Goal: Task Accomplishment & Management: Manage account settings

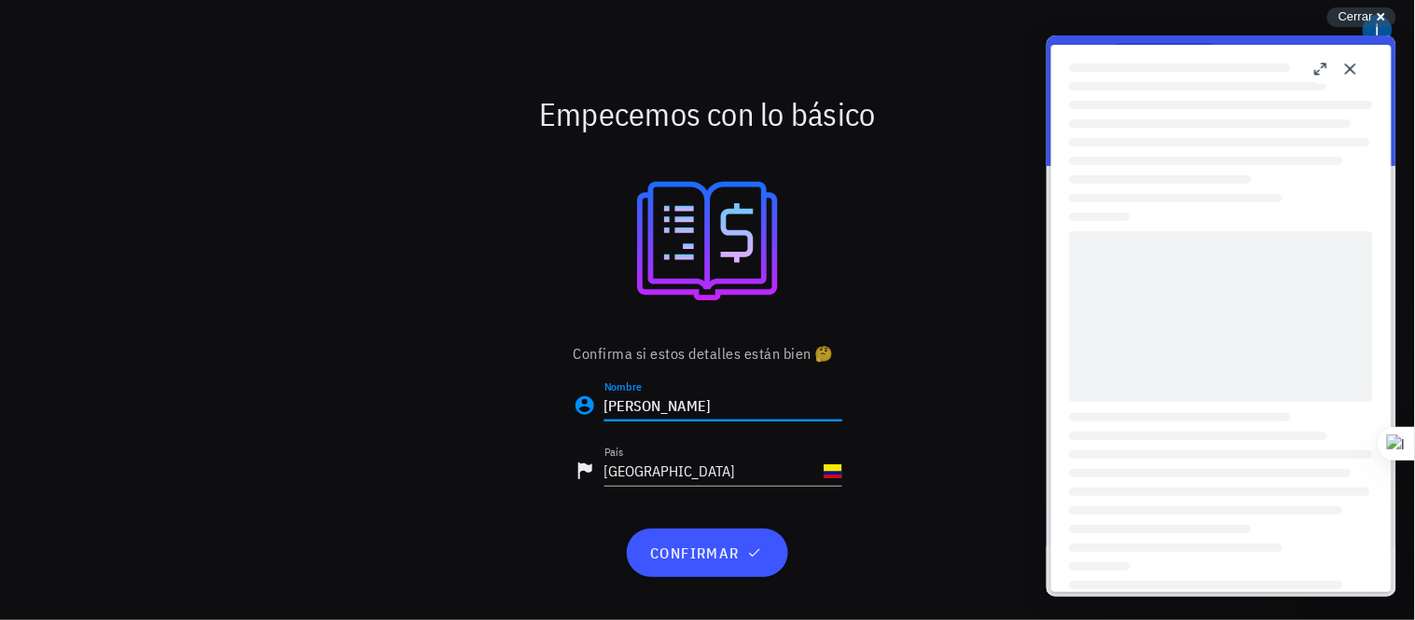
click at [642, 417] on input "[PERSON_NAME]" at bounding box center [723, 406] width 238 height 30
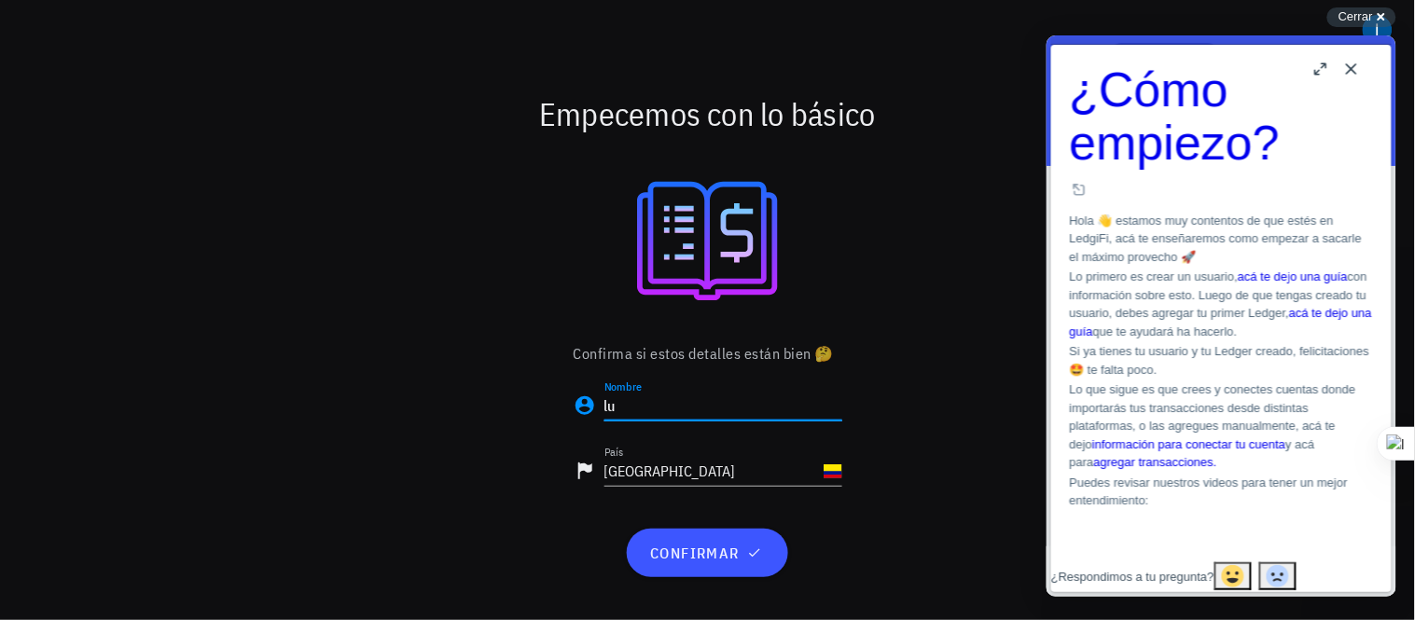
type input "l"
type input "fernando"
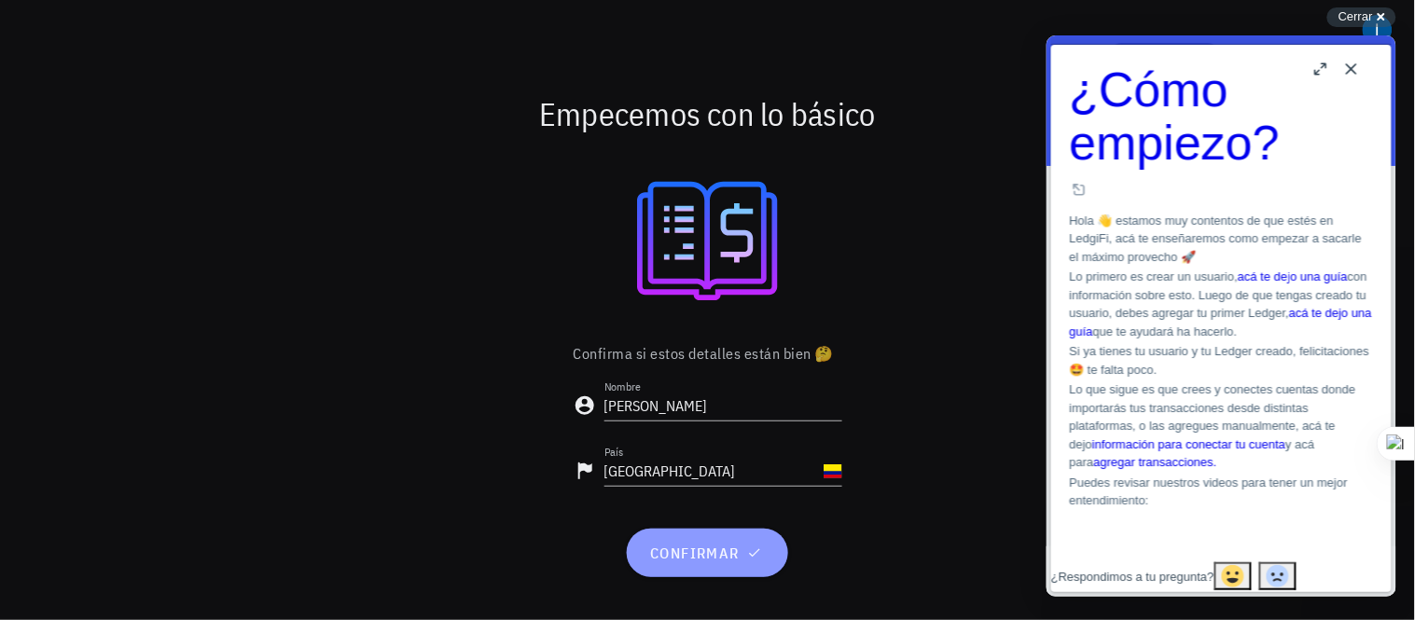
click at [697, 554] on span "confirmar" at bounding box center [707, 553] width 117 height 19
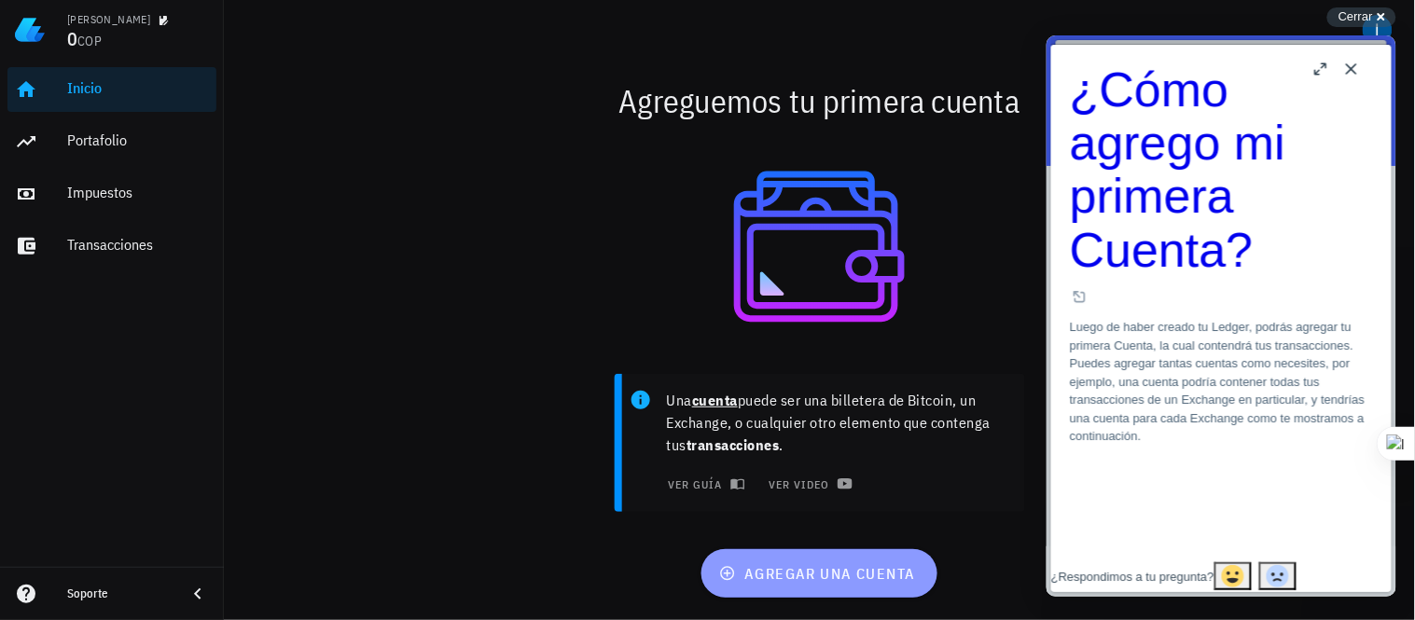
click at [817, 575] on span "agregar una cuenta" at bounding box center [819, 573] width 193 height 19
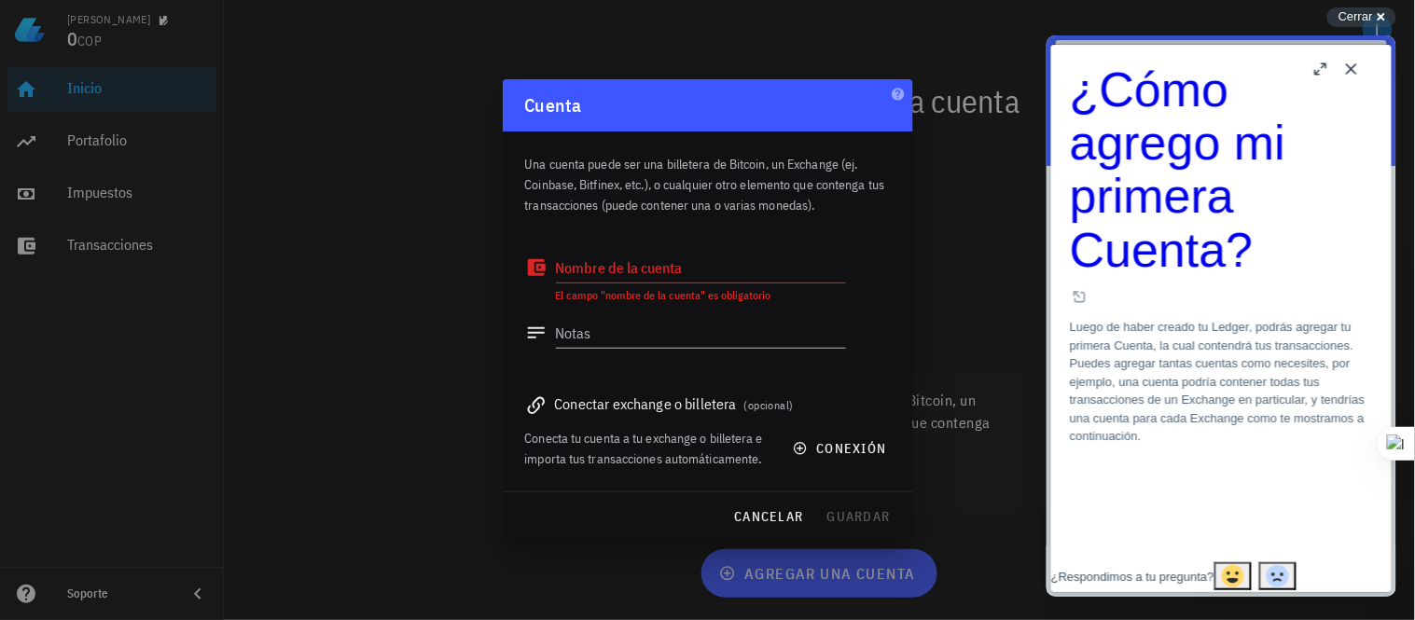
click at [1350, 68] on button "Close" at bounding box center [1350, 68] width 30 height 30
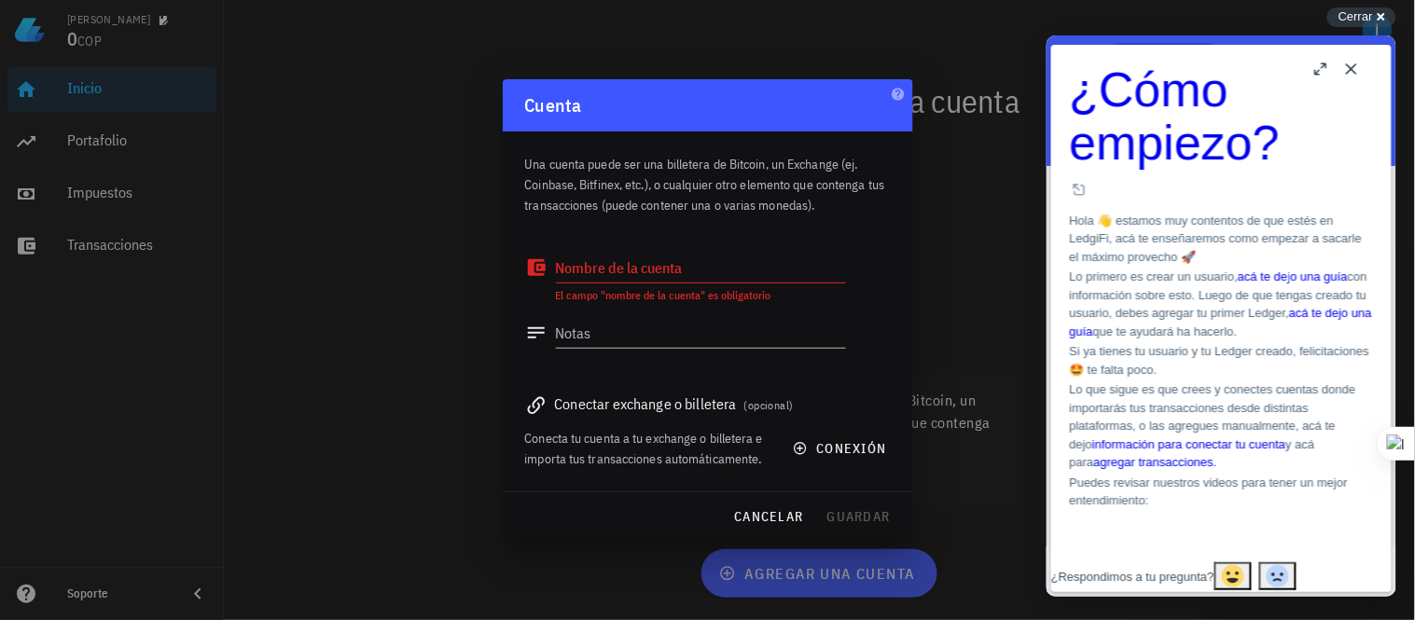
click at [1350, 68] on button "Close" at bounding box center [1350, 68] width 30 height 30
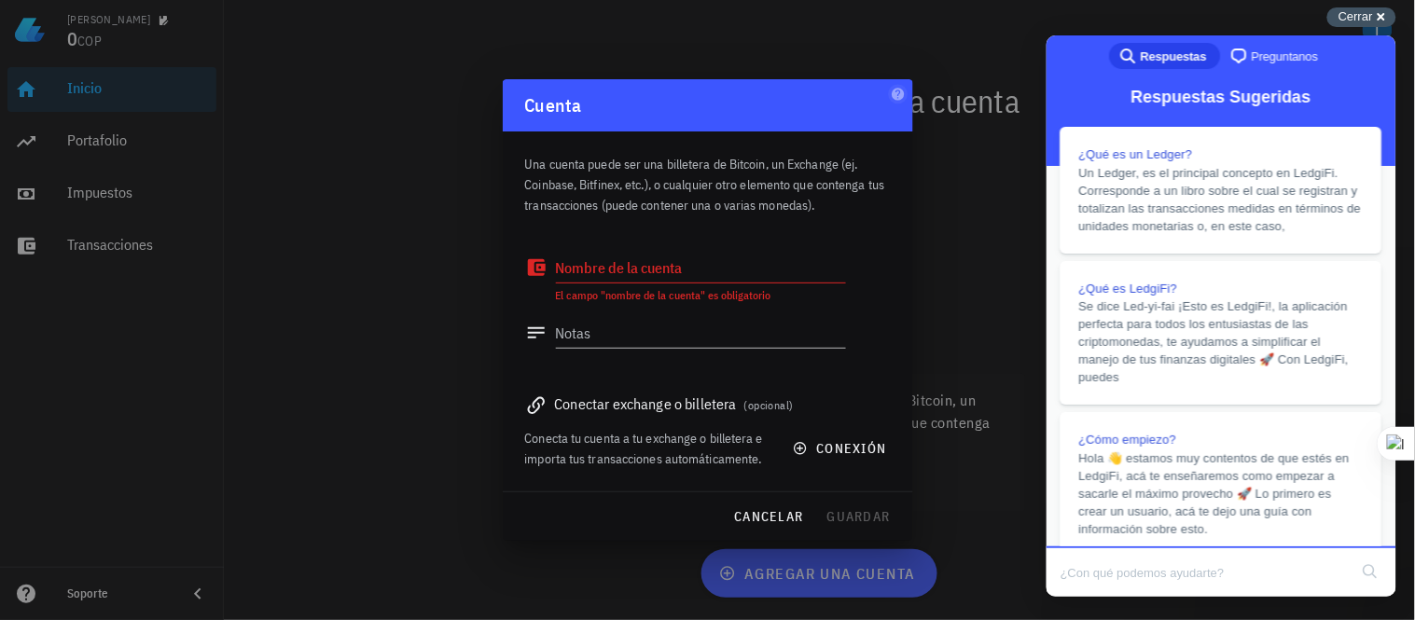
click at [1380, 13] on div "Cerrar cross-small" at bounding box center [1361, 17] width 69 height 20
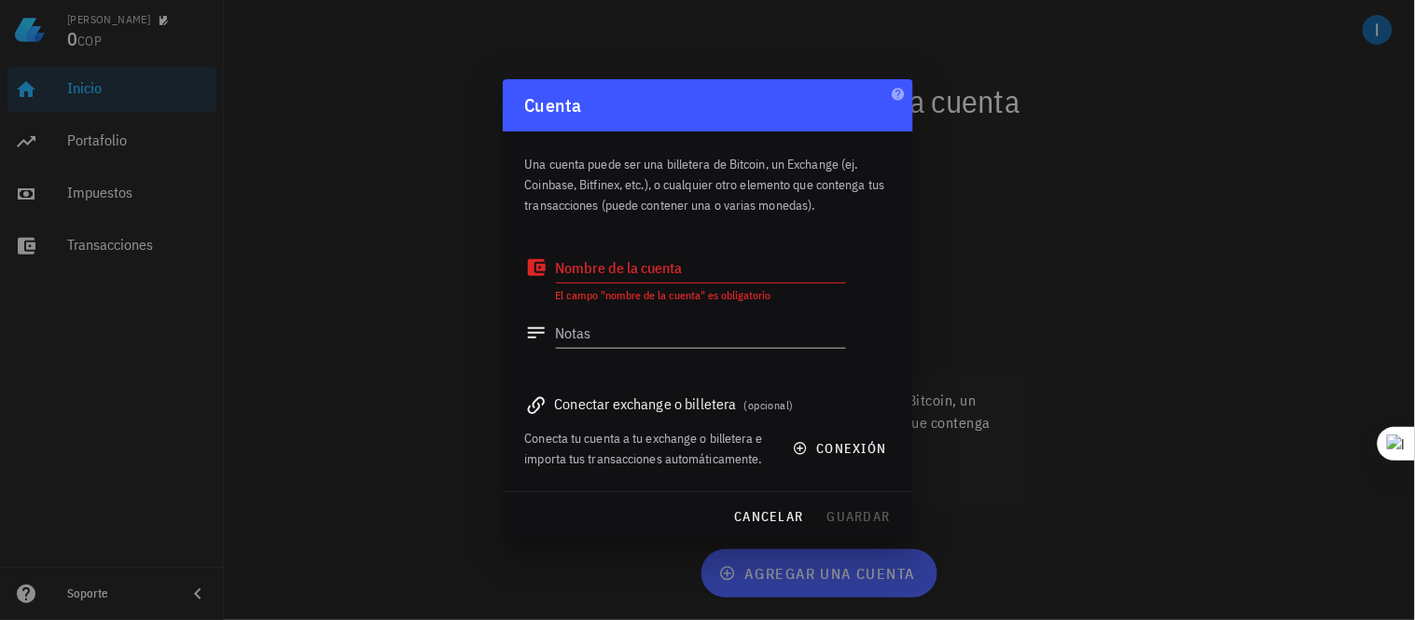
click at [677, 257] on textarea "Nombre de la cuenta" at bounding box center [701, 268] width 290 height 30
click at [747, 266] on textarea "Nombre de la cuenta" at bounding box center [701, 268] width 290 height 30
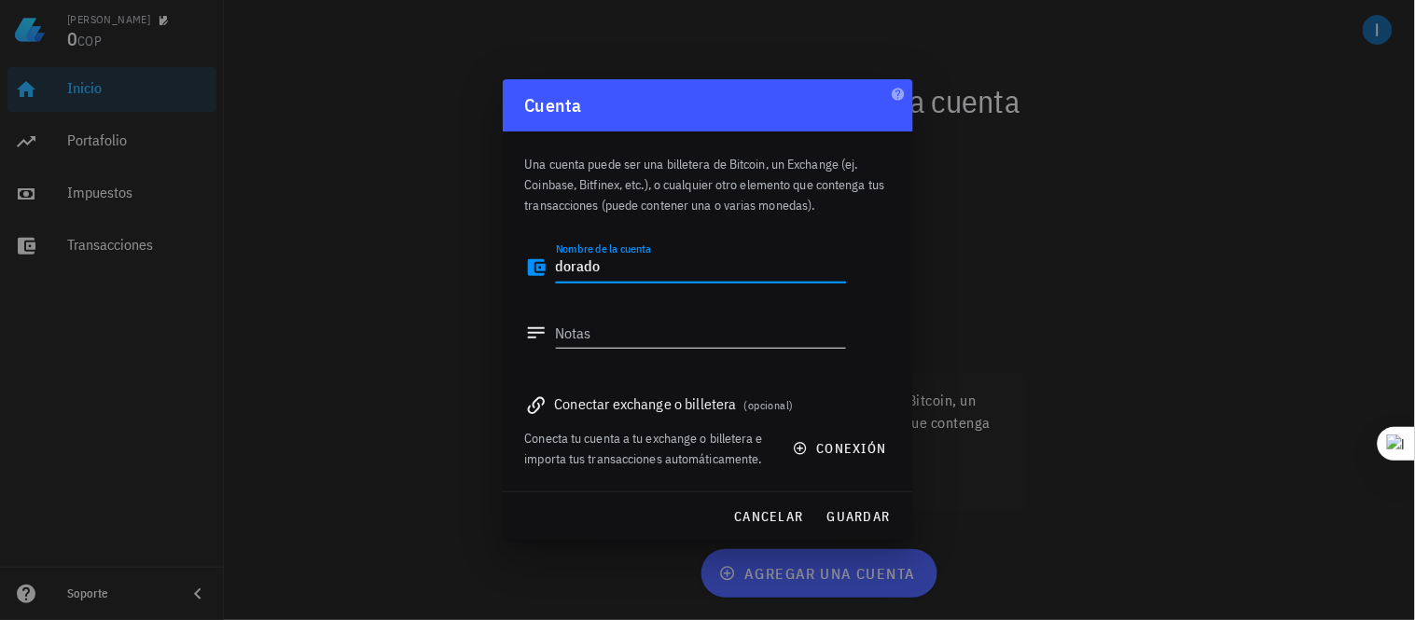
type textarea "dorado"
click at [614, 334] on textarea "Notas" at bounding box center [701, 333] width 290 height 30
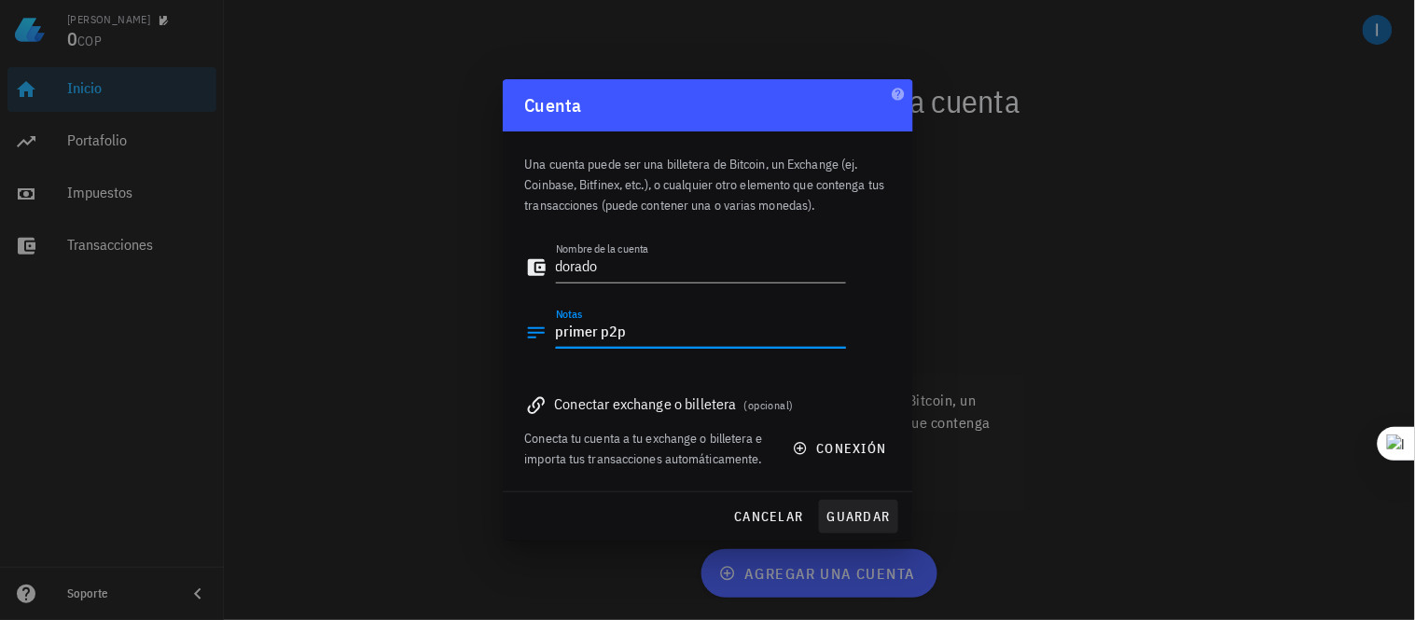
type textarea "primer p2p"
click at [868, 516] on span "guardar" at bounding box center [858, 516] width 64 height 17
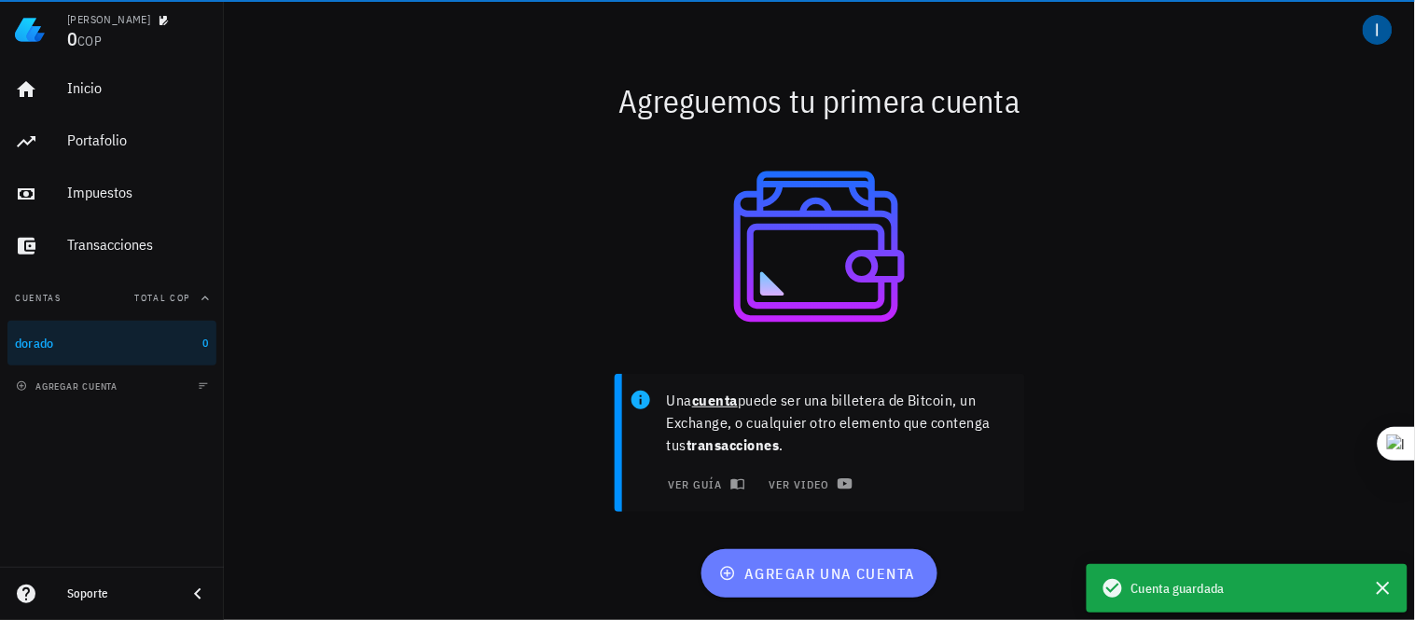
click at [868, 516] on div "fernando 0 COP Inicio Portafolio Impuestos Transacciones Cuentas Total COP dora…" at bounding box center [707, 310] width 1415 height 620
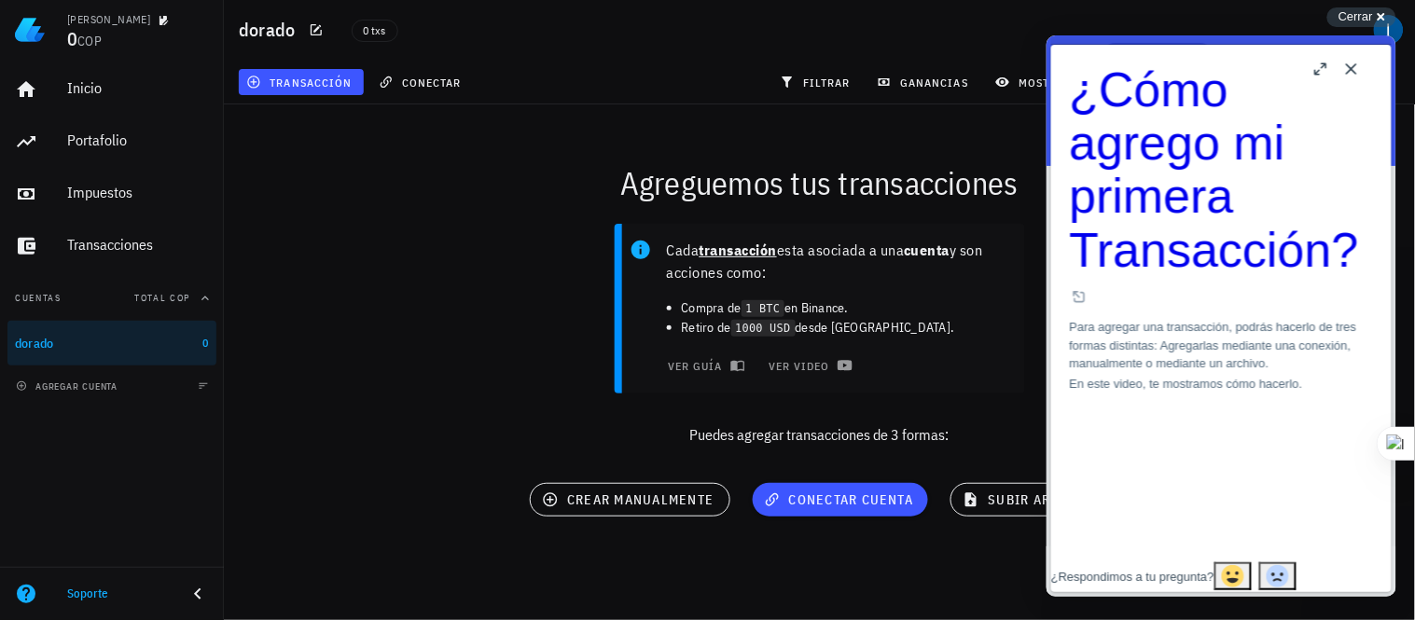
click at [1350, 66] on button "Close" at bounding box center [1350, 68] width 30 height 30
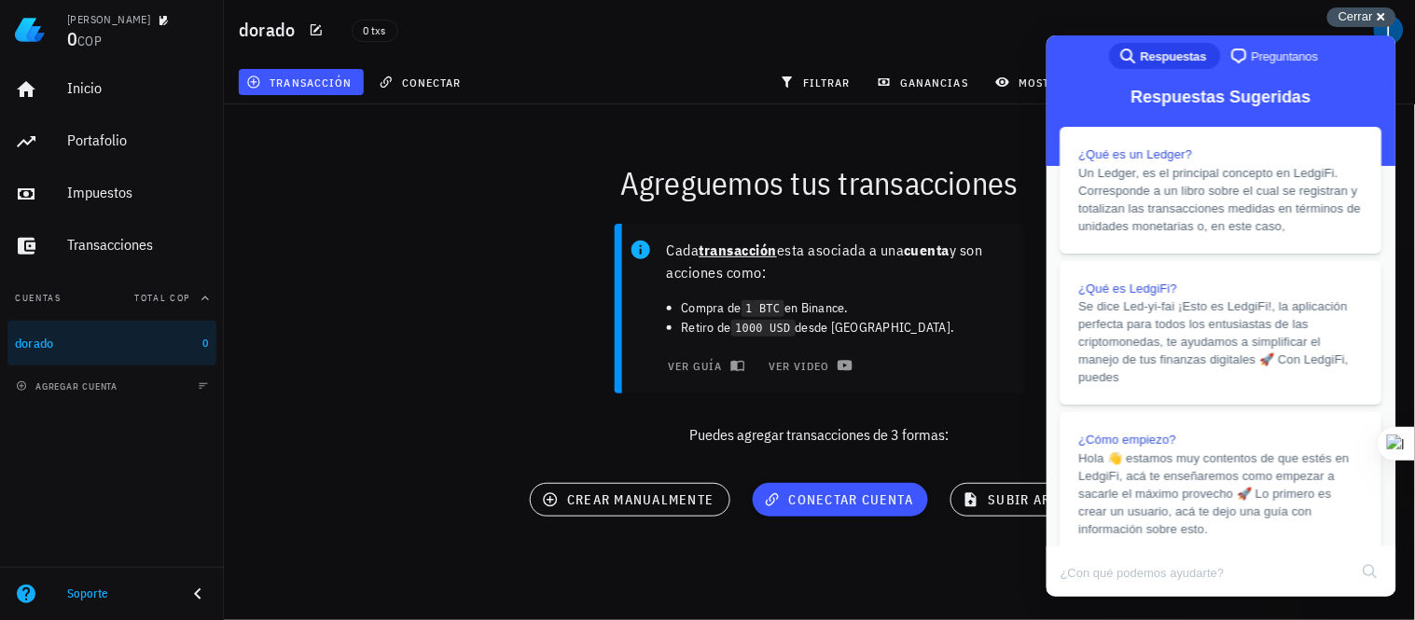
click at [1381, 17] on div "Cerrar cross-small" at bounding box center [1361, 17] width 69 height 20
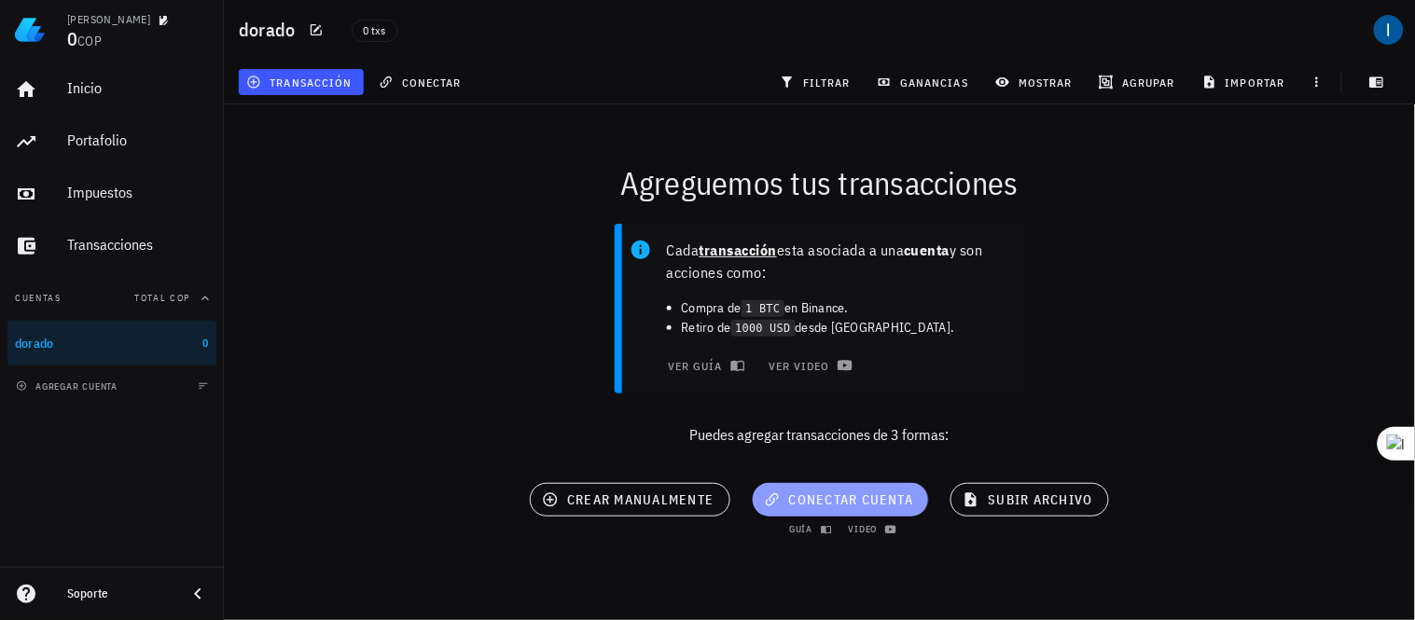
click at [804, 495] on span "conectar cuenta" at bounding box center [840, 499] width 146 height 17
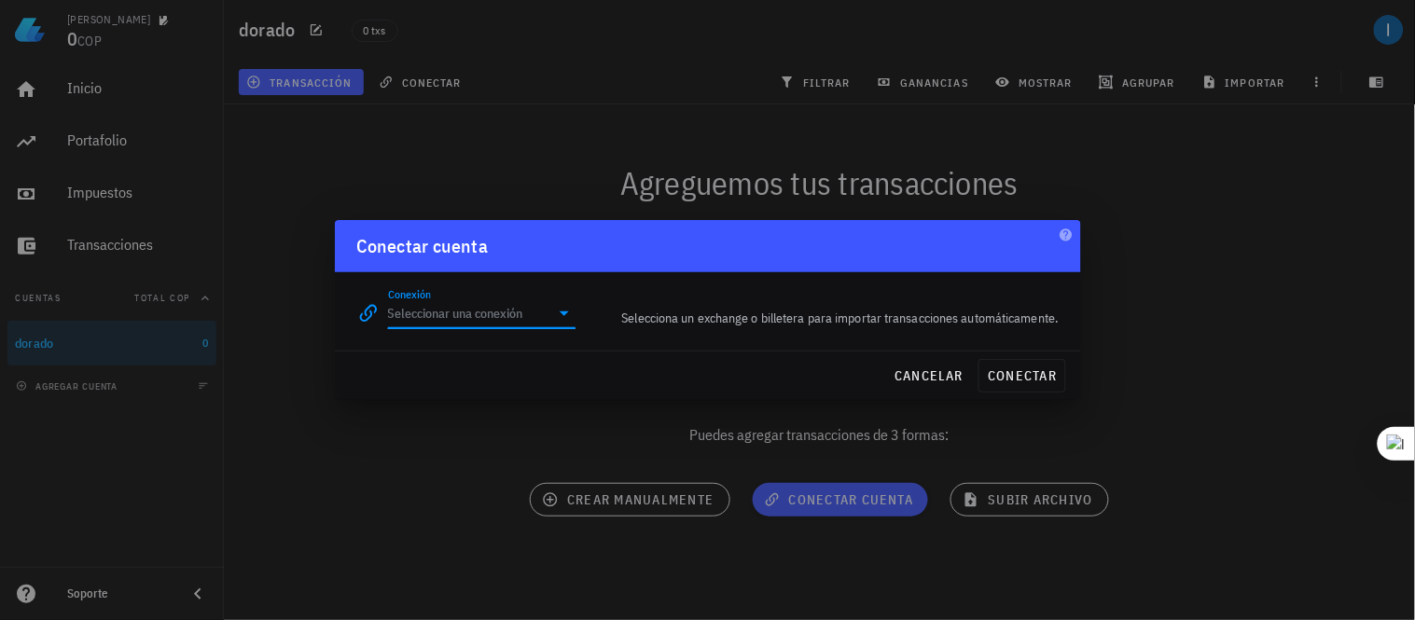
click at [502, 310] on input "Conexión" at bounding box center [469, 313] width 162 height 30
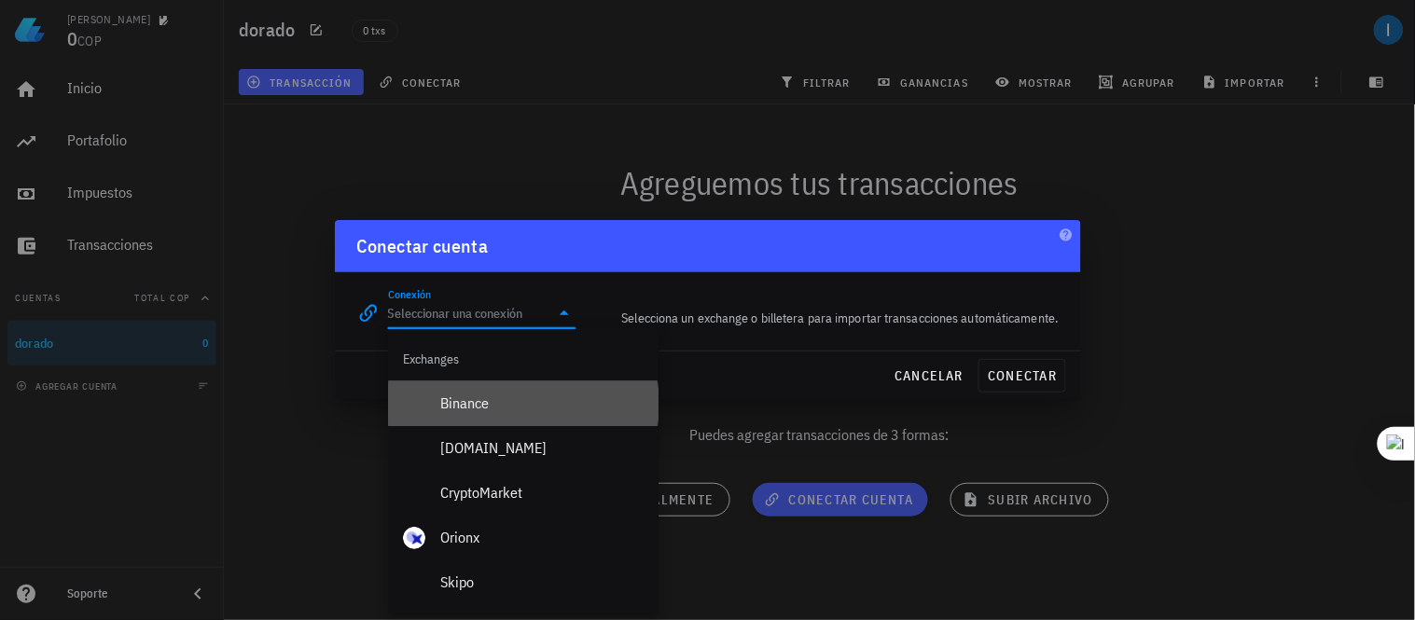
click at [471, 405] on div "Binance" at bounding box center [541, 403] width 203 height 18
type input "Binance"
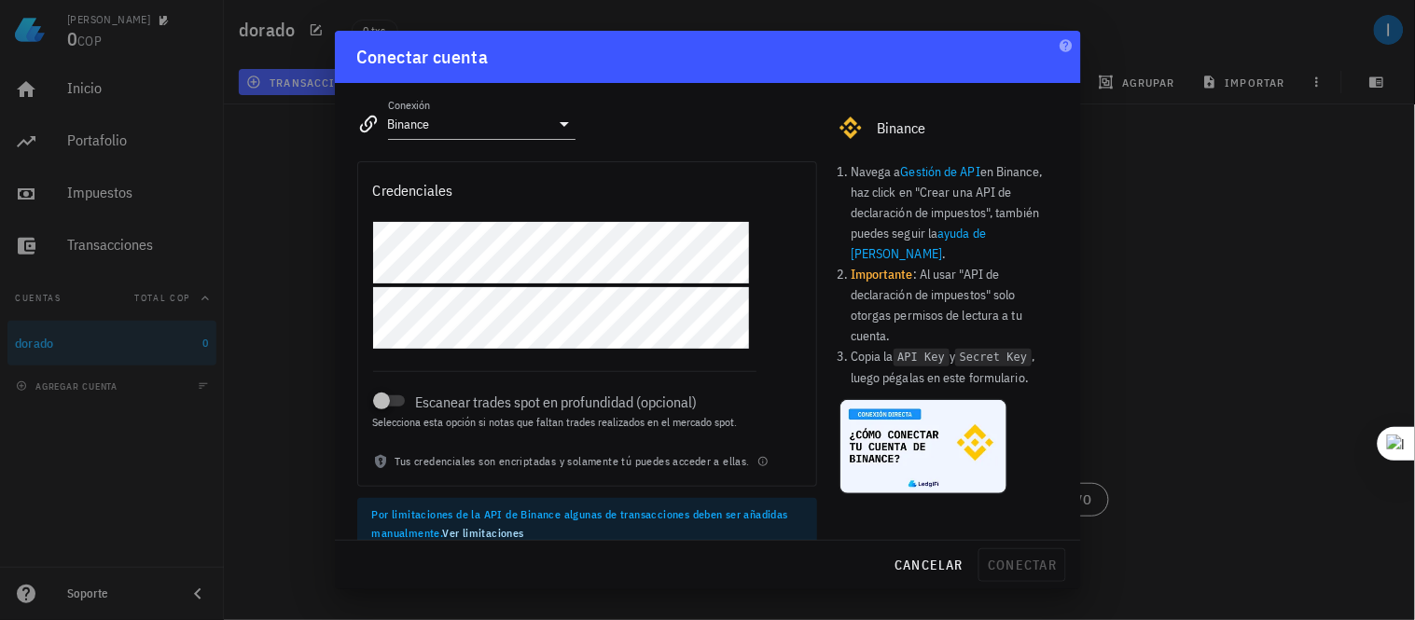
scroll to position [21, 0]
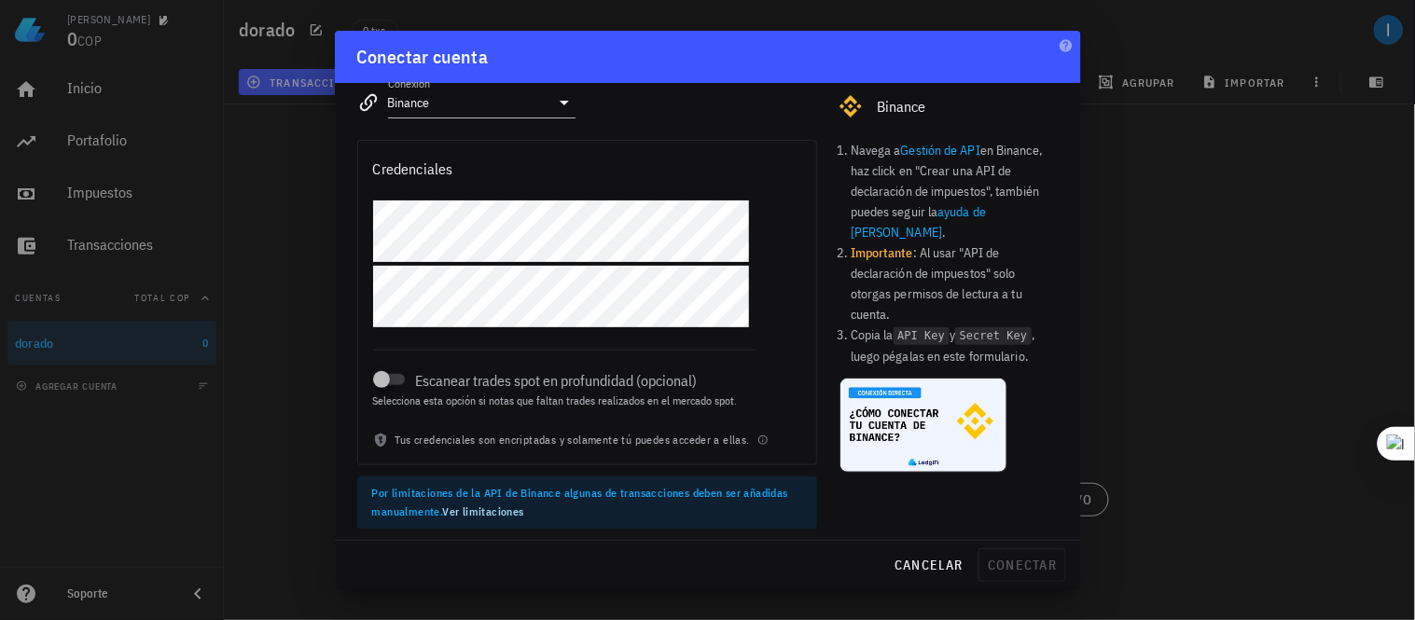
click at [487, 511] on link "Ver limitaciones" at bounding box center [482, 511] width 81 height 14
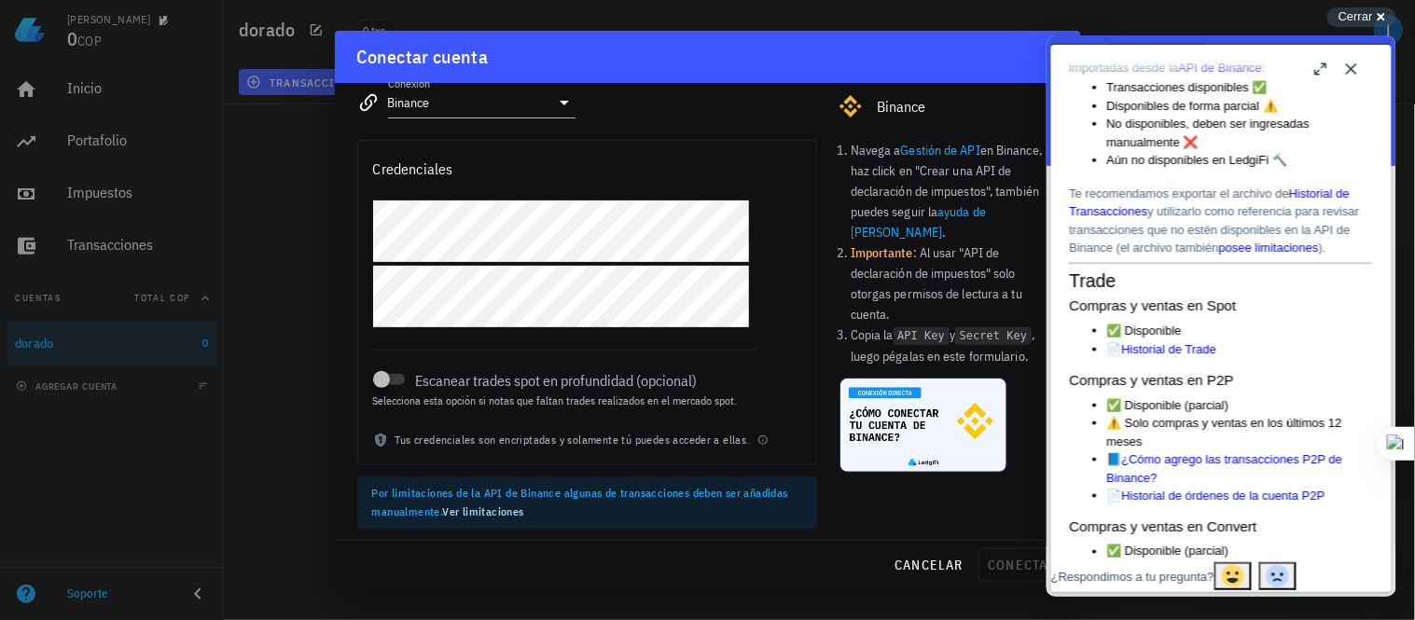
scroll to position [417, 0]
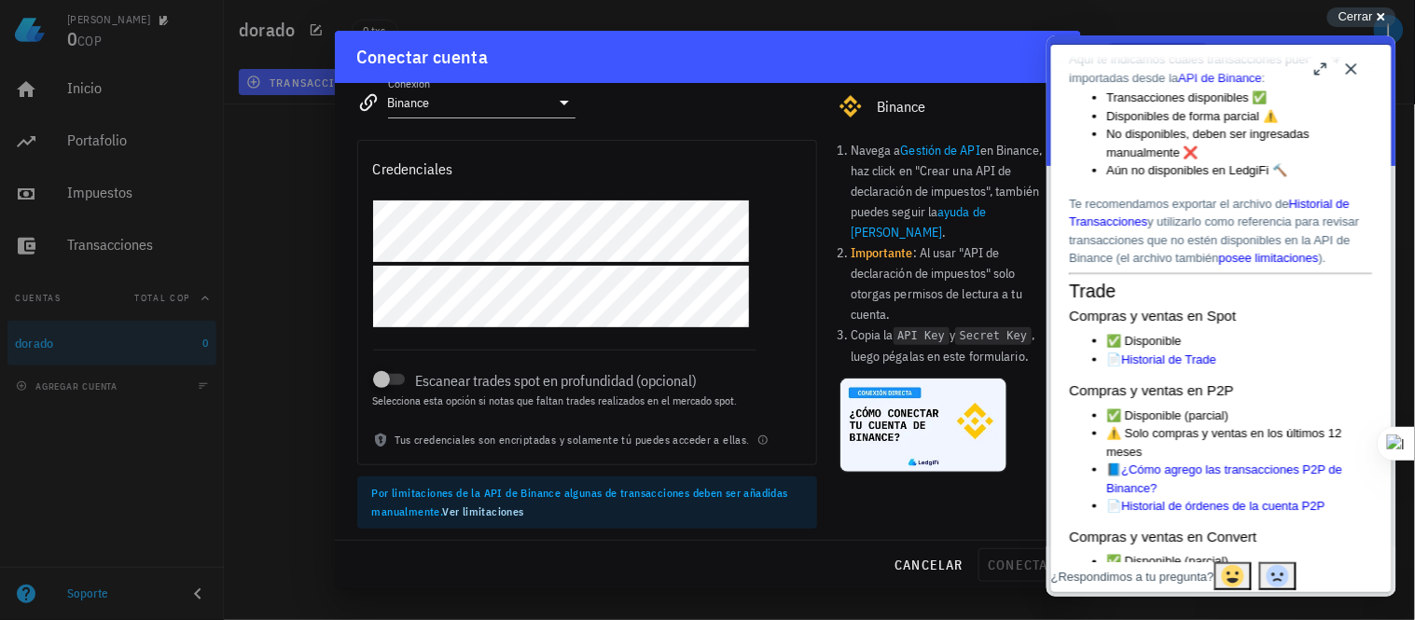
drag, startPoint x: 1387, startPoint y: 147, endPoint x: 2459, endPoint y: 159, distance: 1071.4
drag, startPoint x: 1414, startPoint y: 84, endPoint x: 1414, endPoint y: 68, distance: 15.9
click at [1414, 68] on div at bounding box center [1414, 310] width 1 height 620
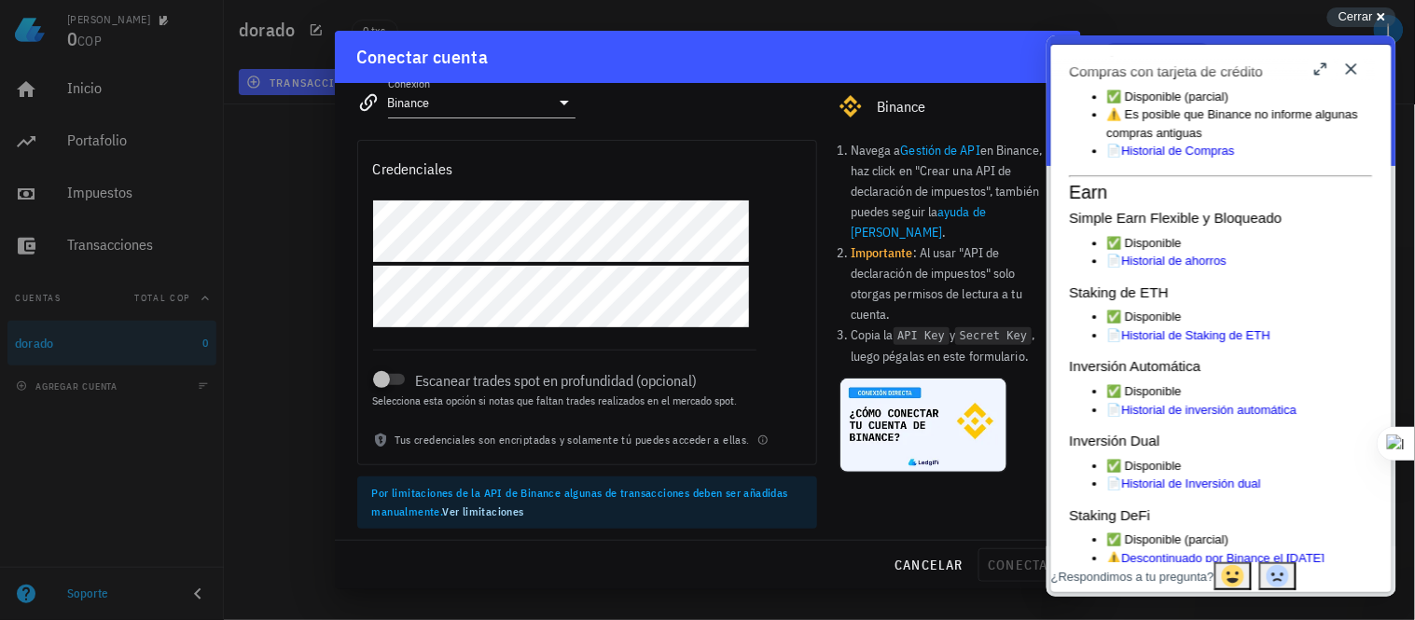
scroll to position [1383, 0]
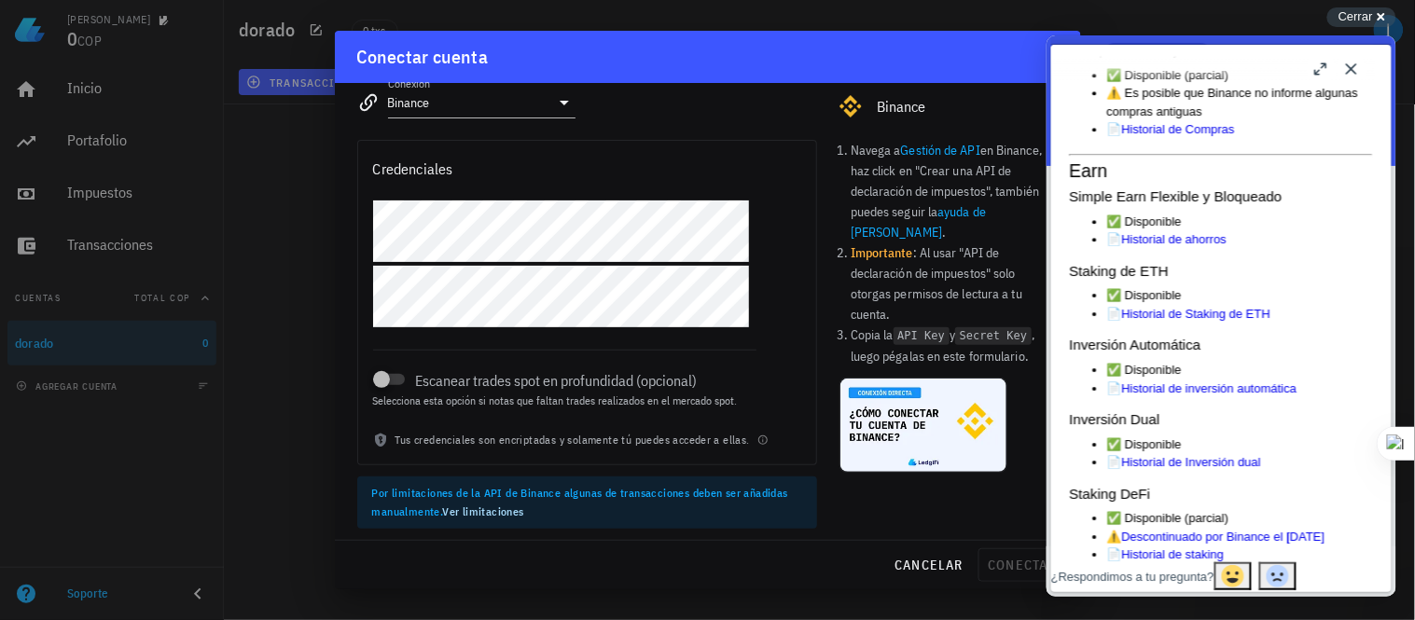
drag, startPoint x: 1382, startPoint y: 95, endPoint x: 2454, endPoint y: 261, distance: 1085.1
click at [1349, 66] on button "Close" at bounding box center [1350, 68] width 30 height 30
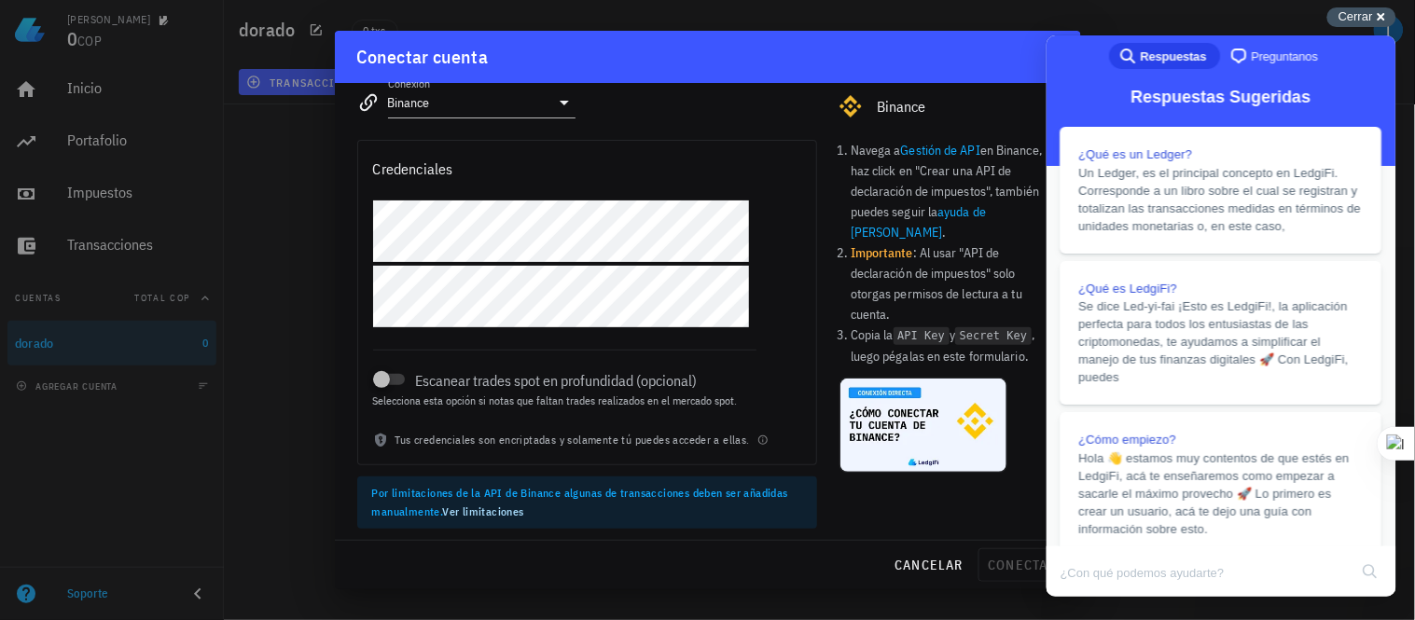
click at [1378, 15] on div "Cerrar cross-small" at bounding box center [1361, 17] width 69 height 20
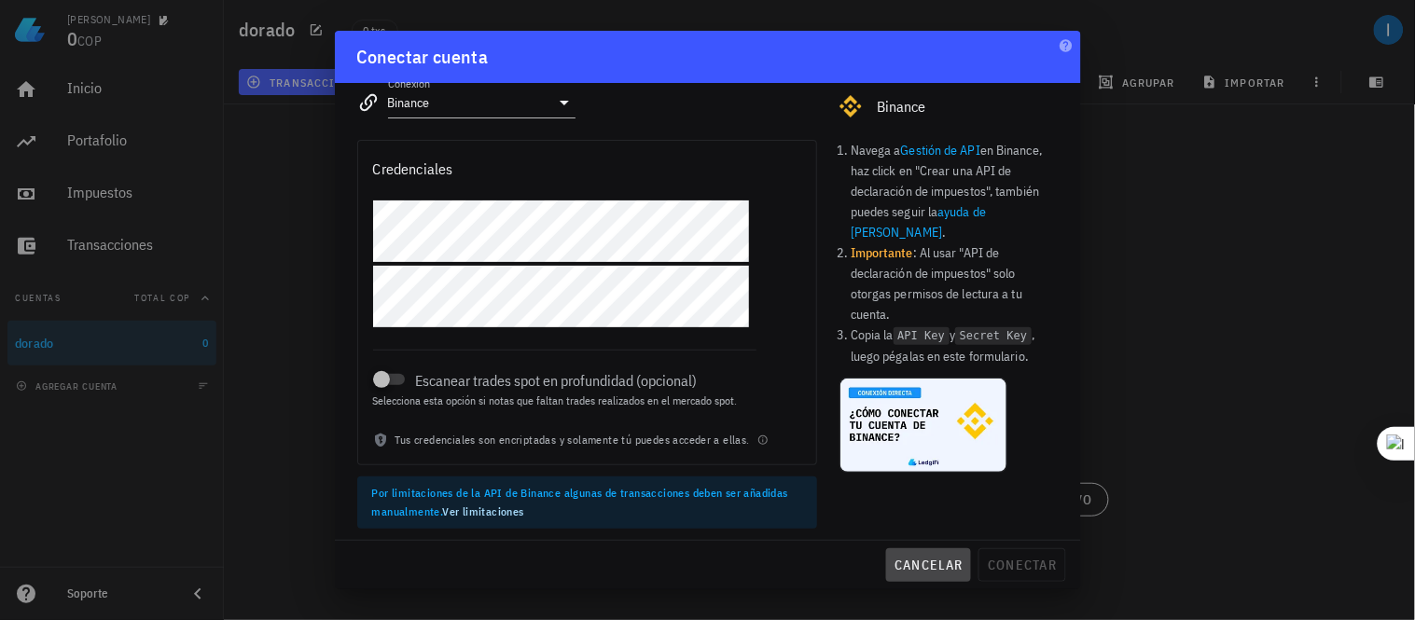
click at [918, 565] on span "cancelar" at bounding box center [928, 565] width 70 height 17
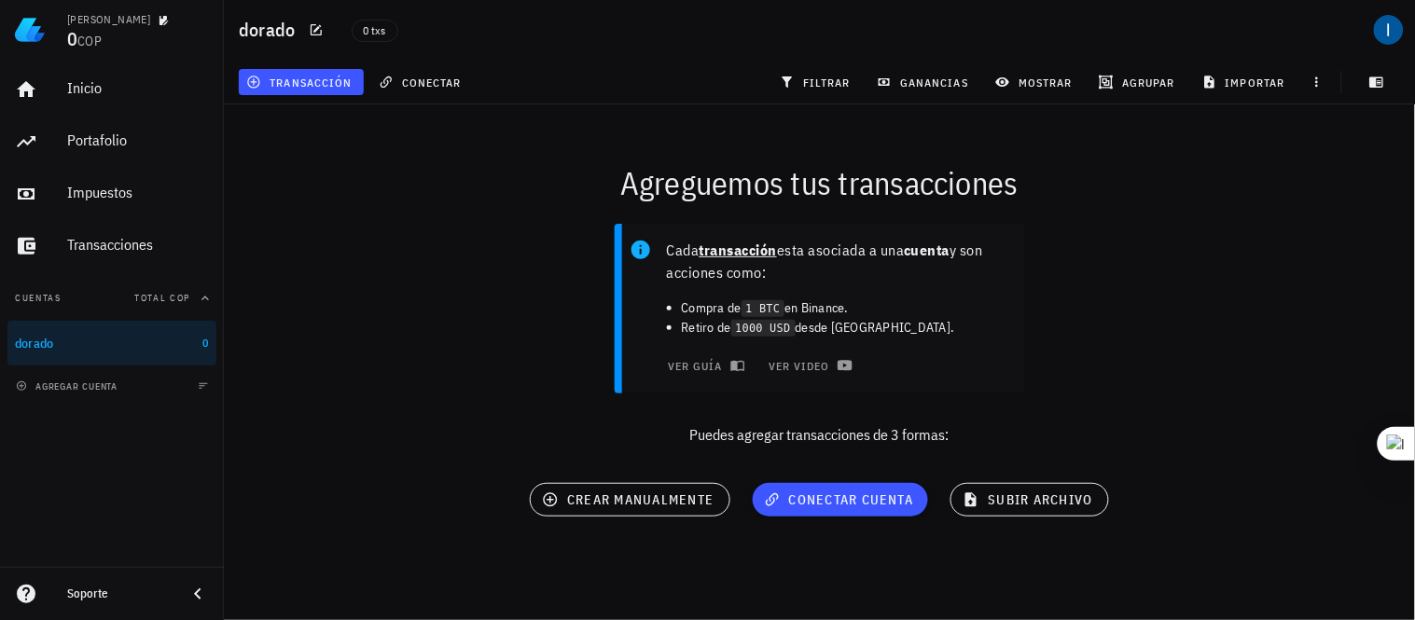
scroll to position [0, 0]
click at [606, 508] on span "crear manualmente" at bounding box center [629, 499] width 168 height 17
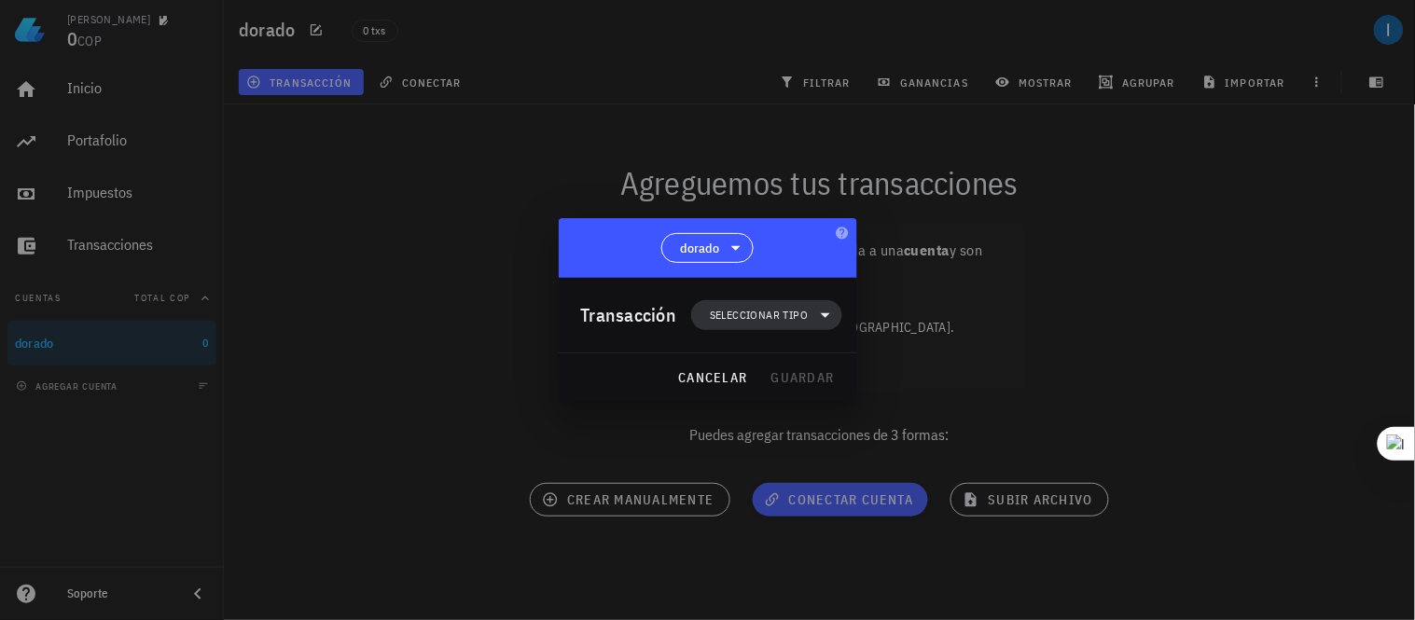
click at [794, 312] on span "Seleccionar tipo" at bounding box center [759, 315] width 98 height 19
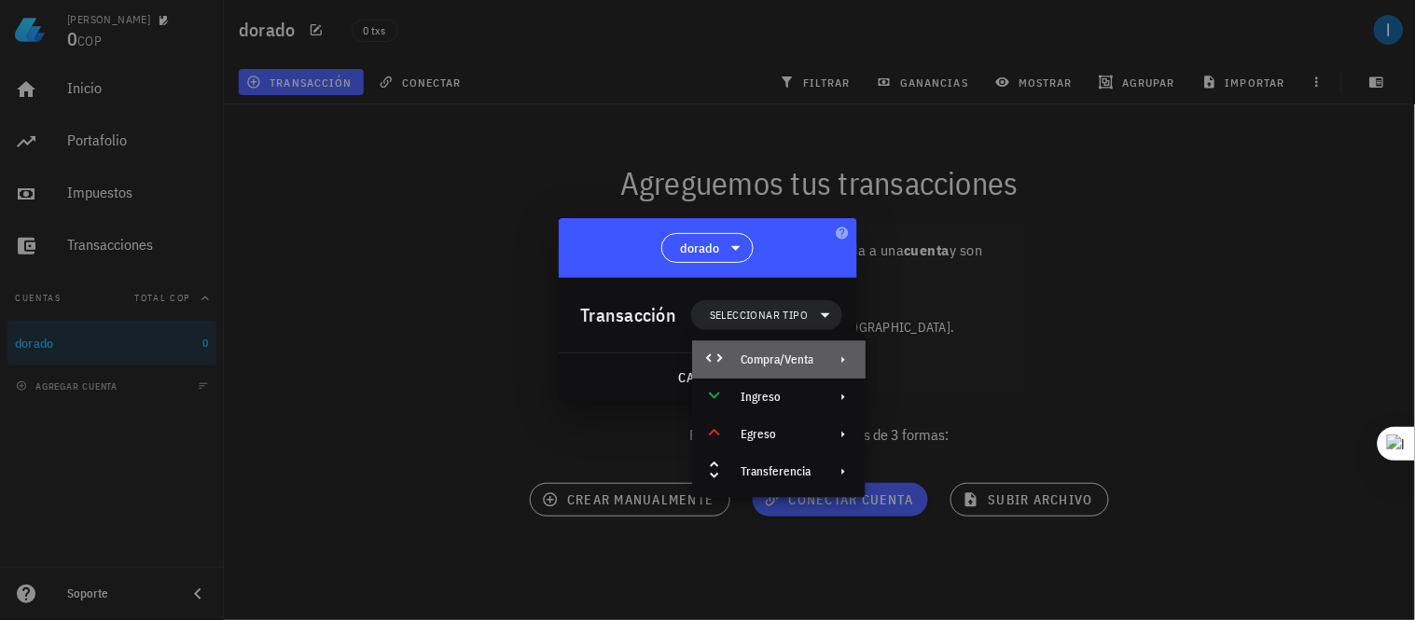
click at [828, 362] on div at bounding box center [839, 359] width 22 height 15
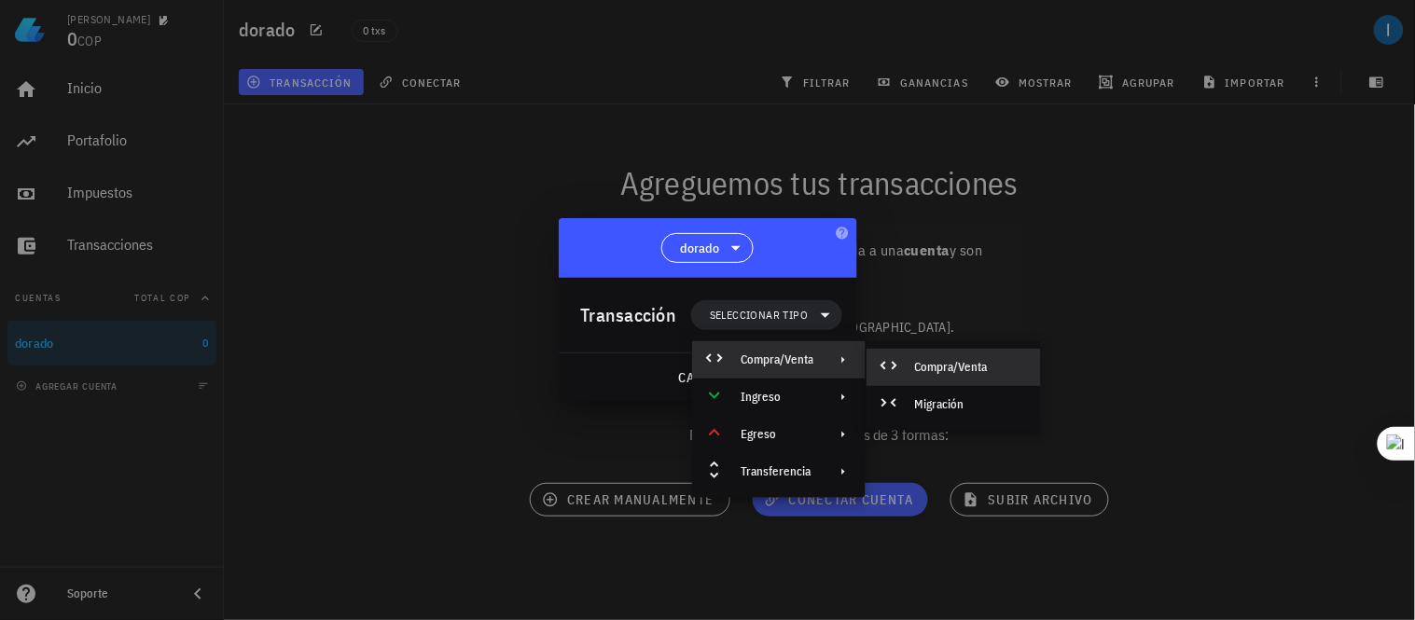
click at [944, 361] on div "Compra/Venta" at bounding box center [970, 367] width 111 height 15
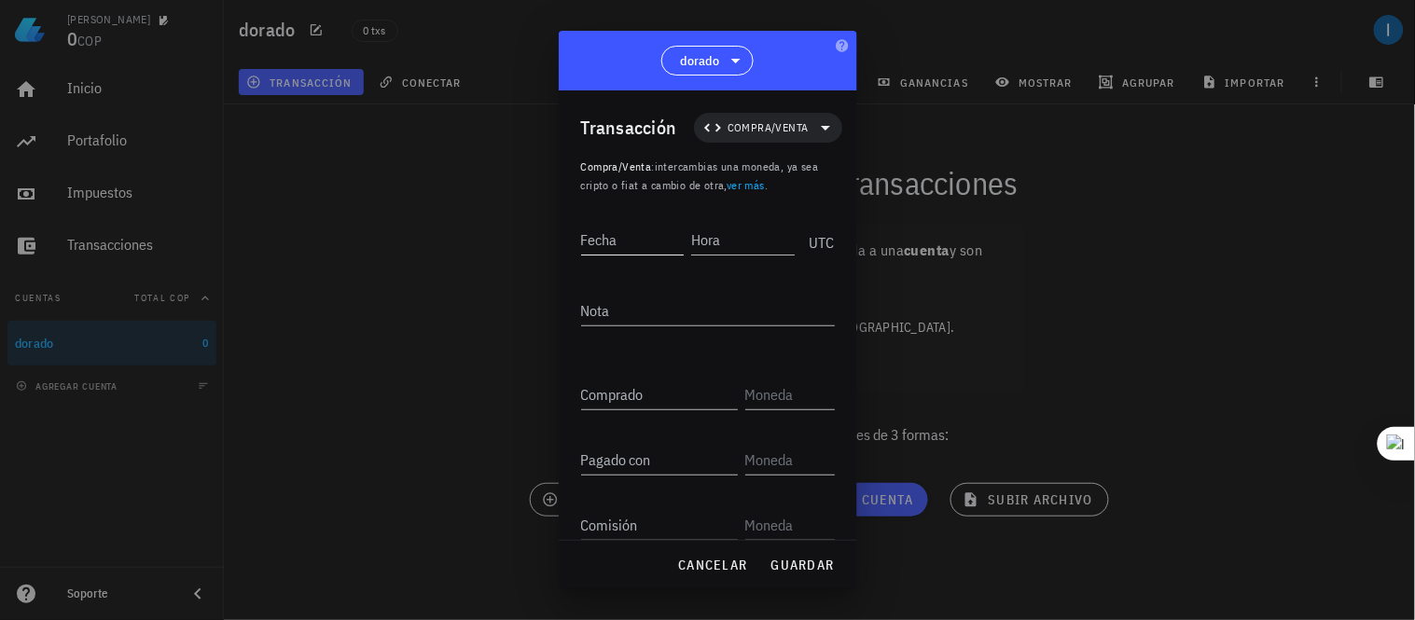
click at [598, 245] on input "Fecha" at bounding box center [633, 240] width 104 height 30
click at [660, 236] on input "2025-12-01" at bounding box center [634, 240] width 106 height 30
type input "2025-07-15"
click at [713, 246] on input "Hora" at bounding box center [740, 240] width 106 height 30
type input "14:39:00"
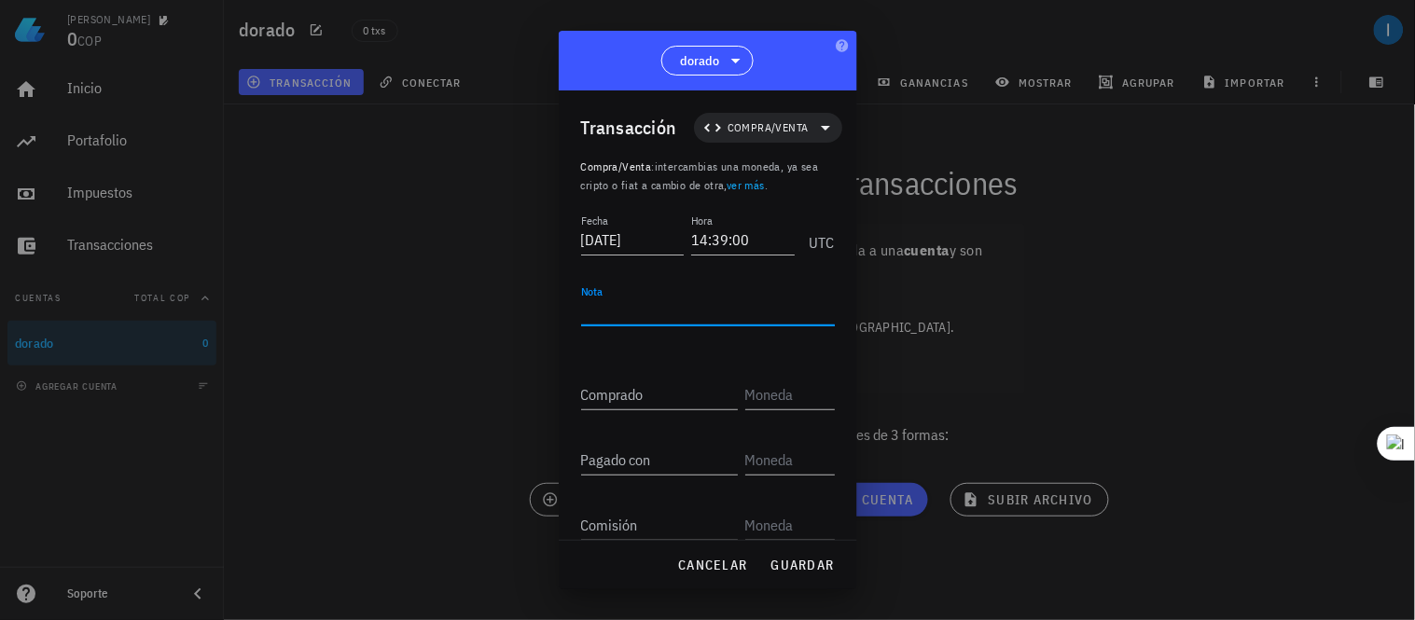
click at [649, 314] on textarea "Nota" at bounding box center [708, 311] width 254 height 30
type textarea "p2p"
click at [630, 393] on input "Comprado" at bounding box center [659, 395] width 157 height 30
type input "27,49"
click at [751, 395] on input "text" at bounding box center [788, 395] width 86 height 30
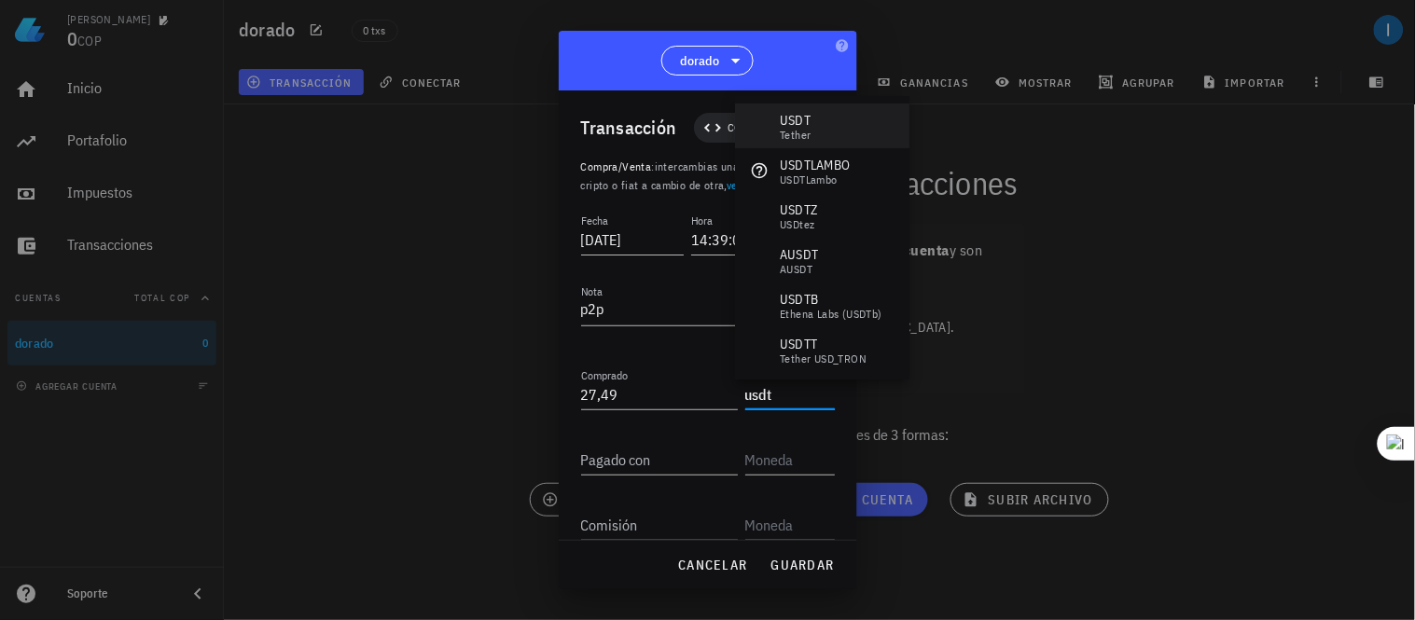
click at [814, 125] on div "USDT Tether" at bounding box center [822, 126] width 174 height 45
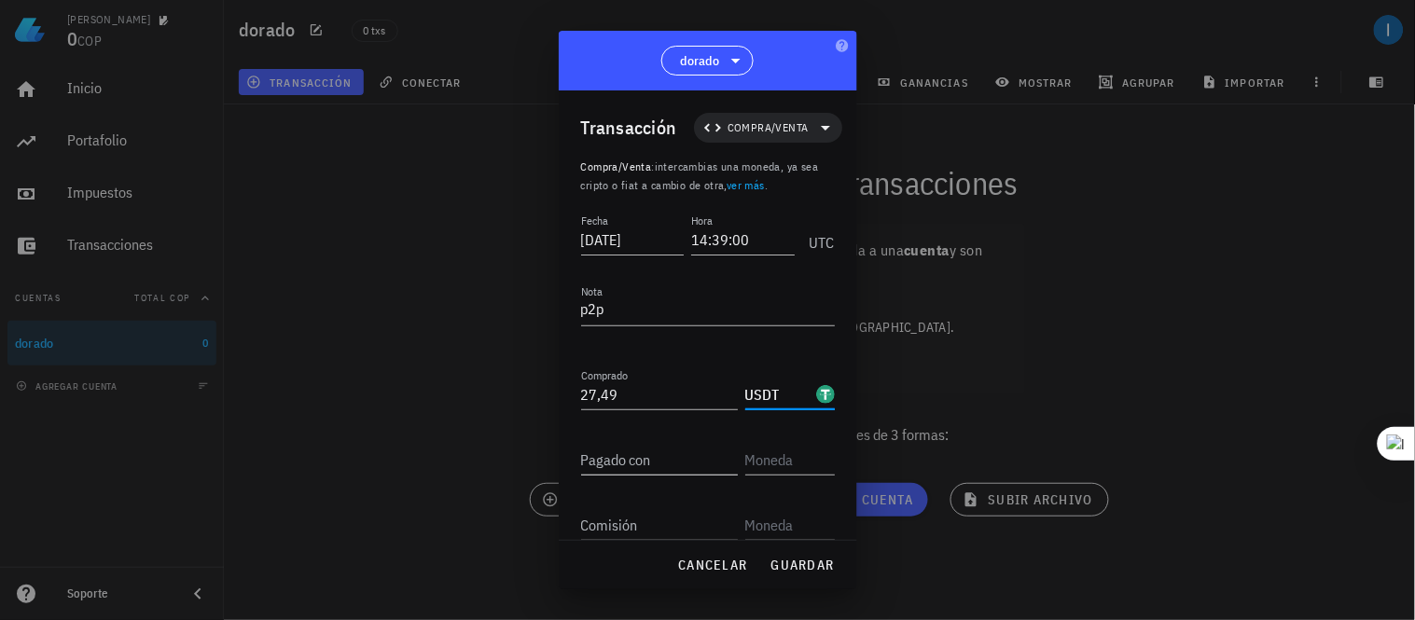
type input "USDT"
click at [648, 466] on input "Pagado con" at bounding box center [659, 460] width 157 height 30
type input "112.291"
click at [770, 462] on input "text" at bounding box center [788, 460] width 86 height 30
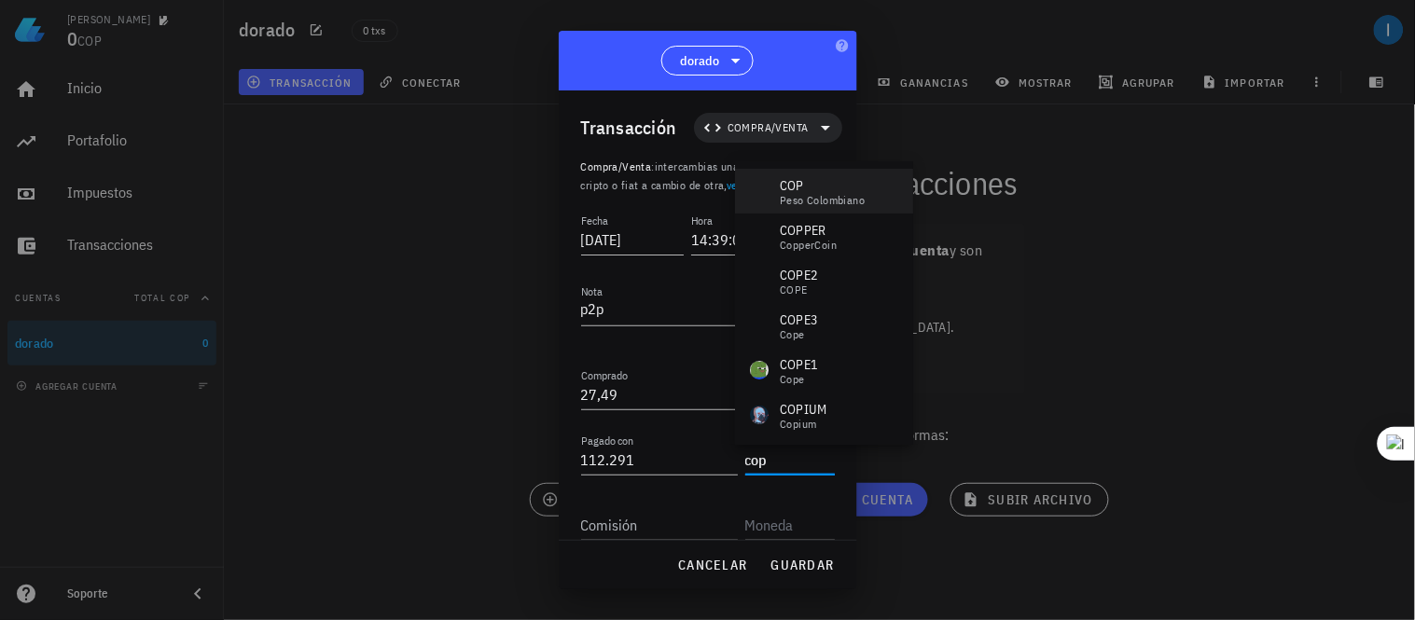
click at [813, 187] on div "COP" at bounding box center [822, 185] width 85 height 19
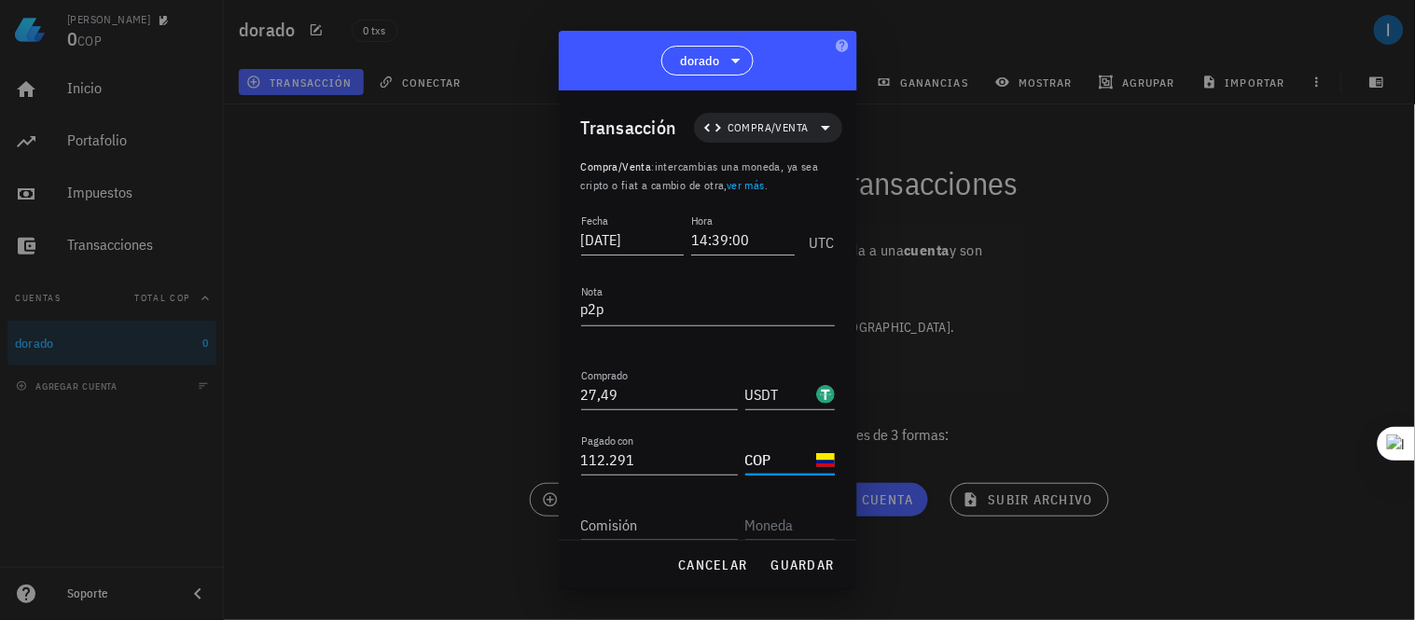
type input "COP"
click at [631, 525] on input "Comisión" at bounding box center [659, 525] width 157 height 30
type input "0,49"
click at [762, 522] on input "text" at bounding box center [788, 525] width 86 height 30
type input "s"
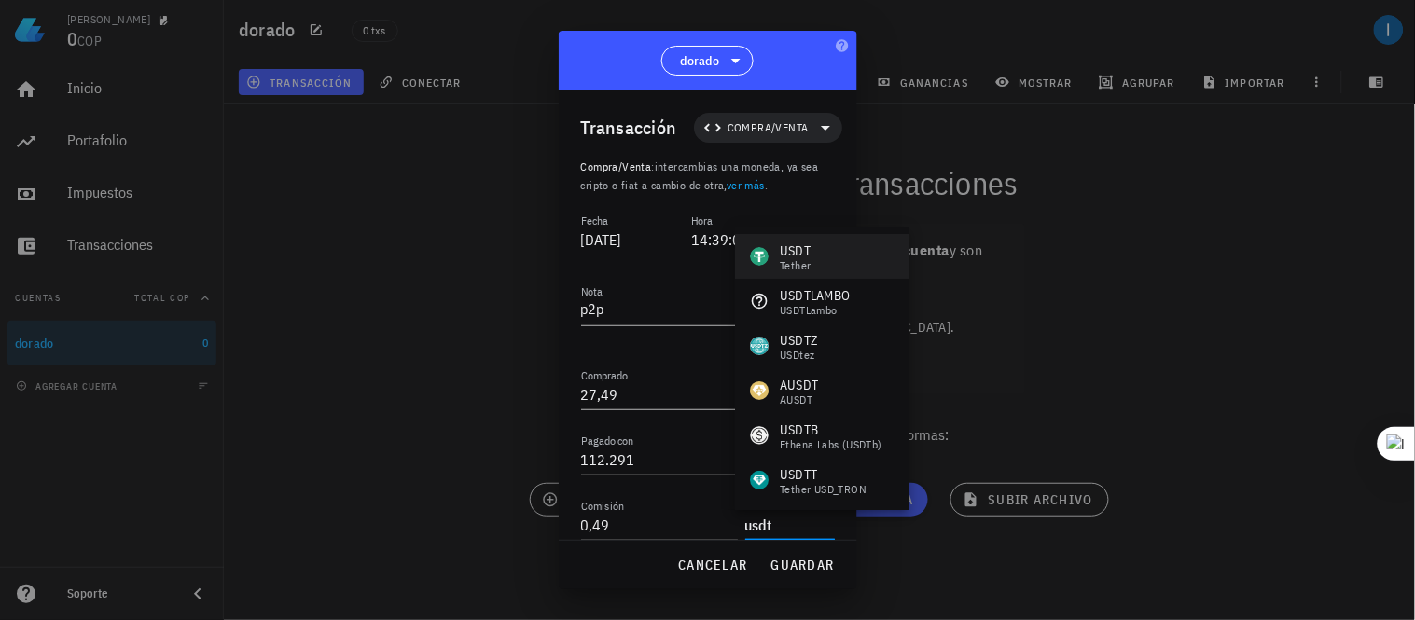
click at [806, 263] on div "Tether" at bounding box center [795, 265] width 31 height 11
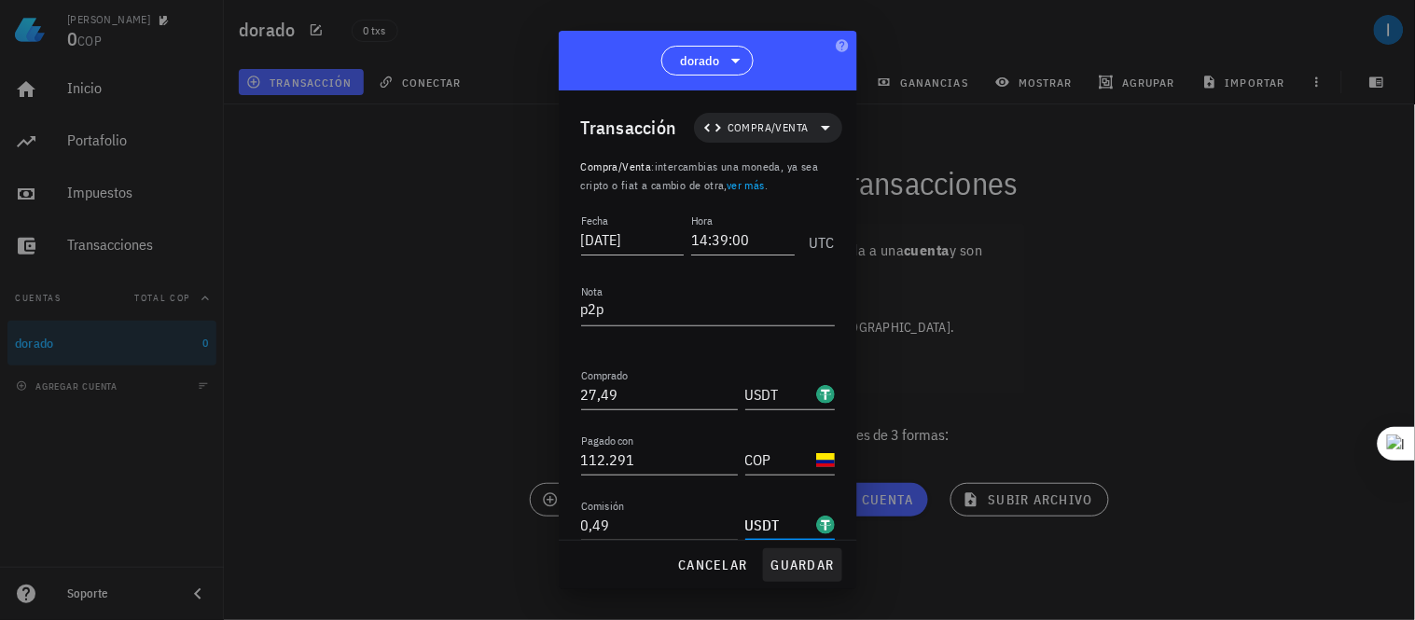
type input "USDT"
click at [791, 558] on span "guardar" at bounding box center [802, 565] width 64 height 17
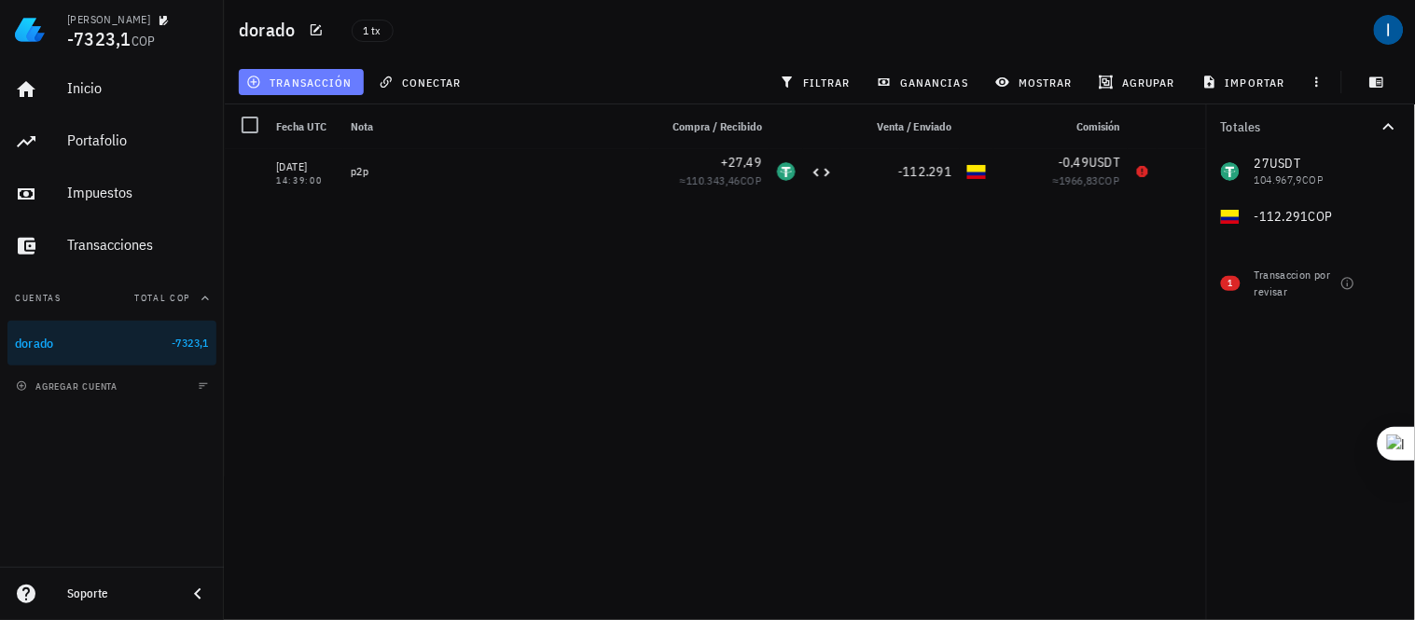
click at [295, 87] on span "transacción" at bounding box center [301, 82] width 102 height 15
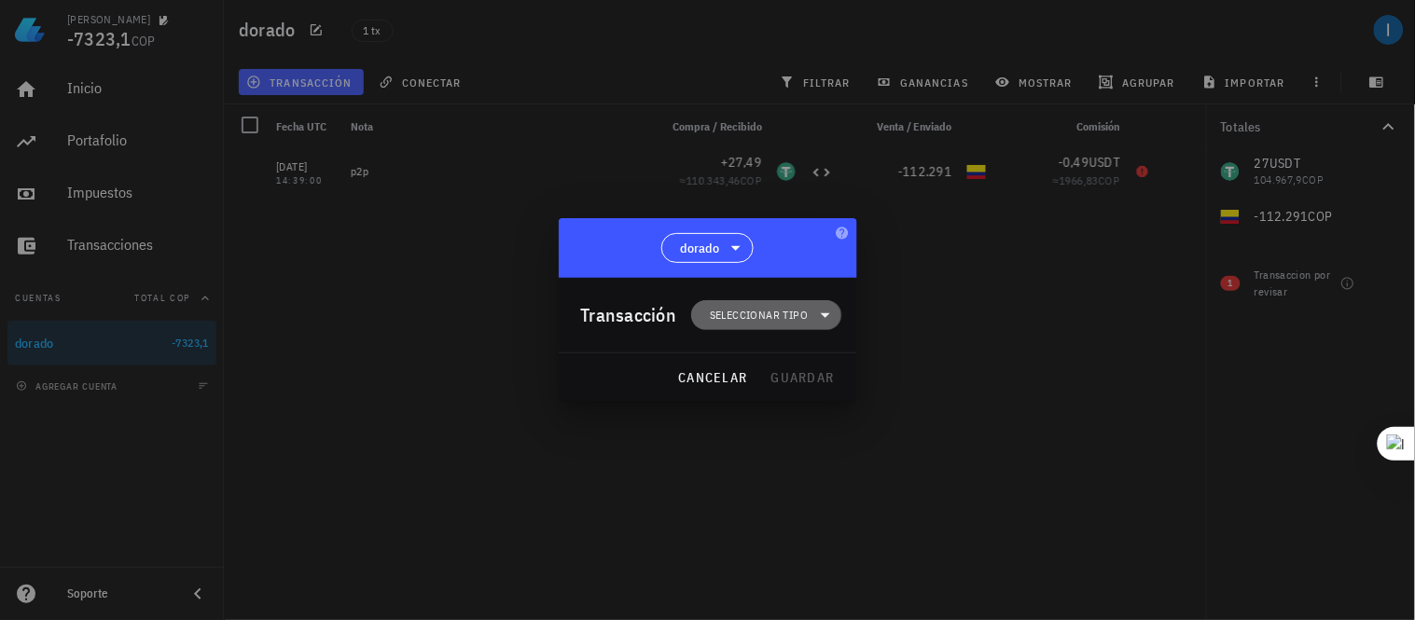
click at [755, 314] on span "Seleccionar tipo" at bounding box center [759, 315] width 98 height 19
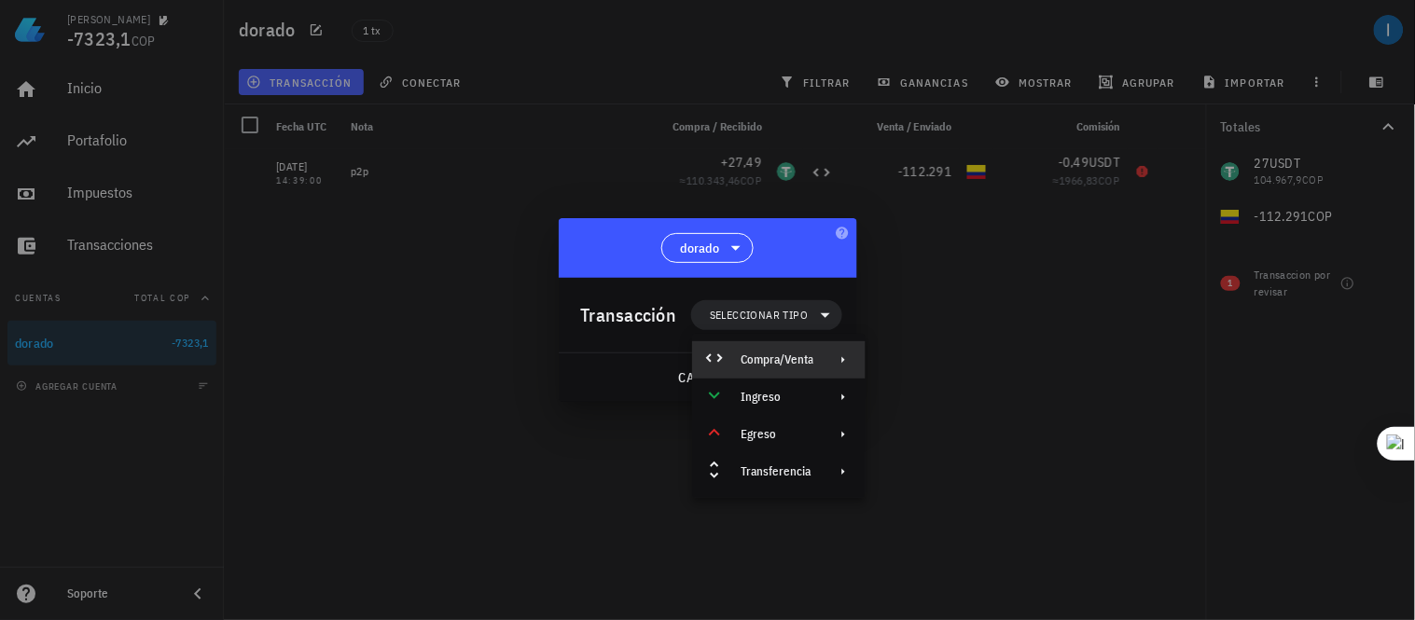
click at [757, 355] on div "Compra/Venta" at bounding box center [776, 359] width 73 height 15
click at [953, 371] on div "Compra/Venta" at bounding box center [970, 367] width 111 height 15
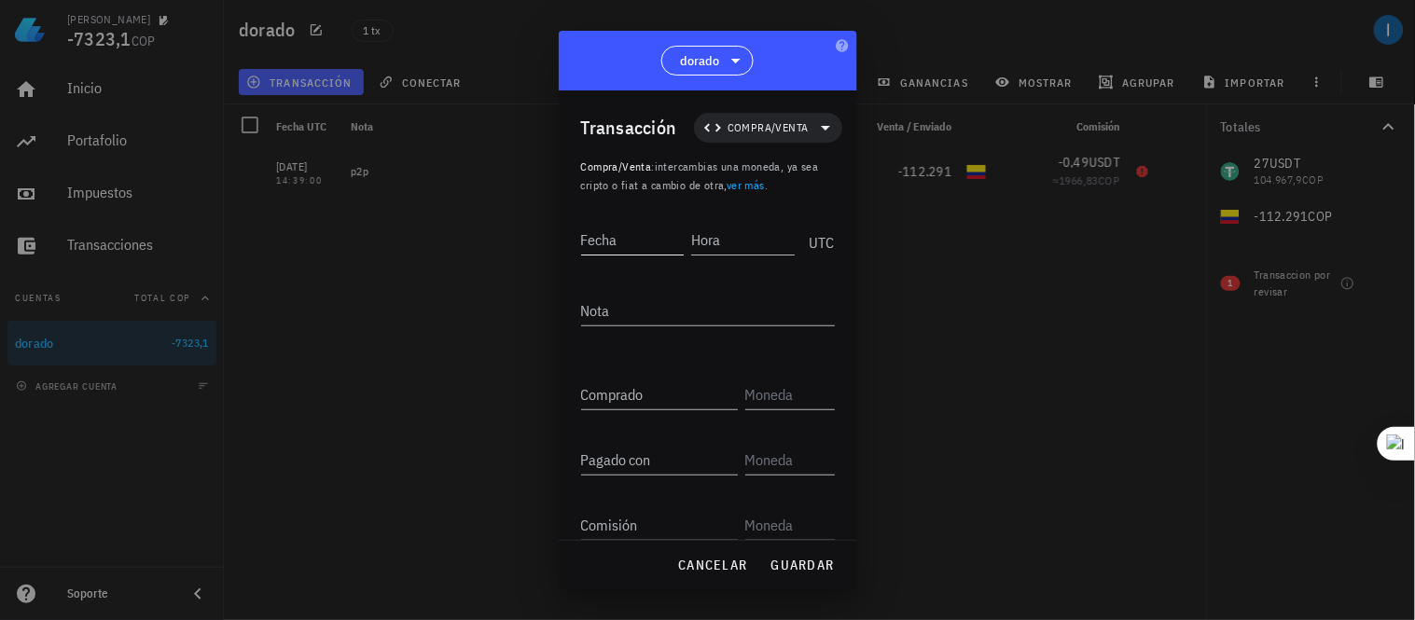
click at [618, 228] on input "Fecha" at bounding box center [633, 240] width 104 height 30
type input "2025-08-10"
click at [734, 250] on input "Hora" at bounding box center [740, 240] width 106 height 30
type input "1"
type input "01:20:00"
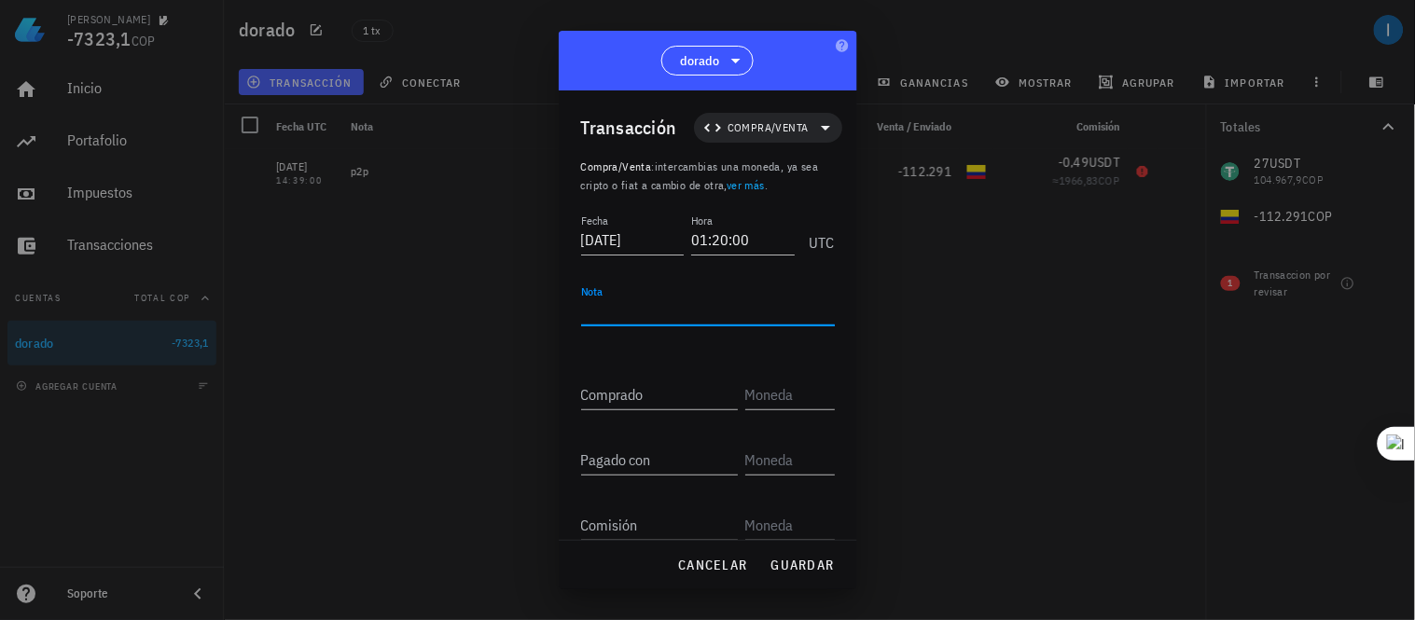
click at [615, 311] on textarea "Nota" at bounding box center [708, 311] width 254 height 30
click at [616, 388] on div "Comprado" at bounding box center [659, 395] width 157 height 30
type input "49,18"
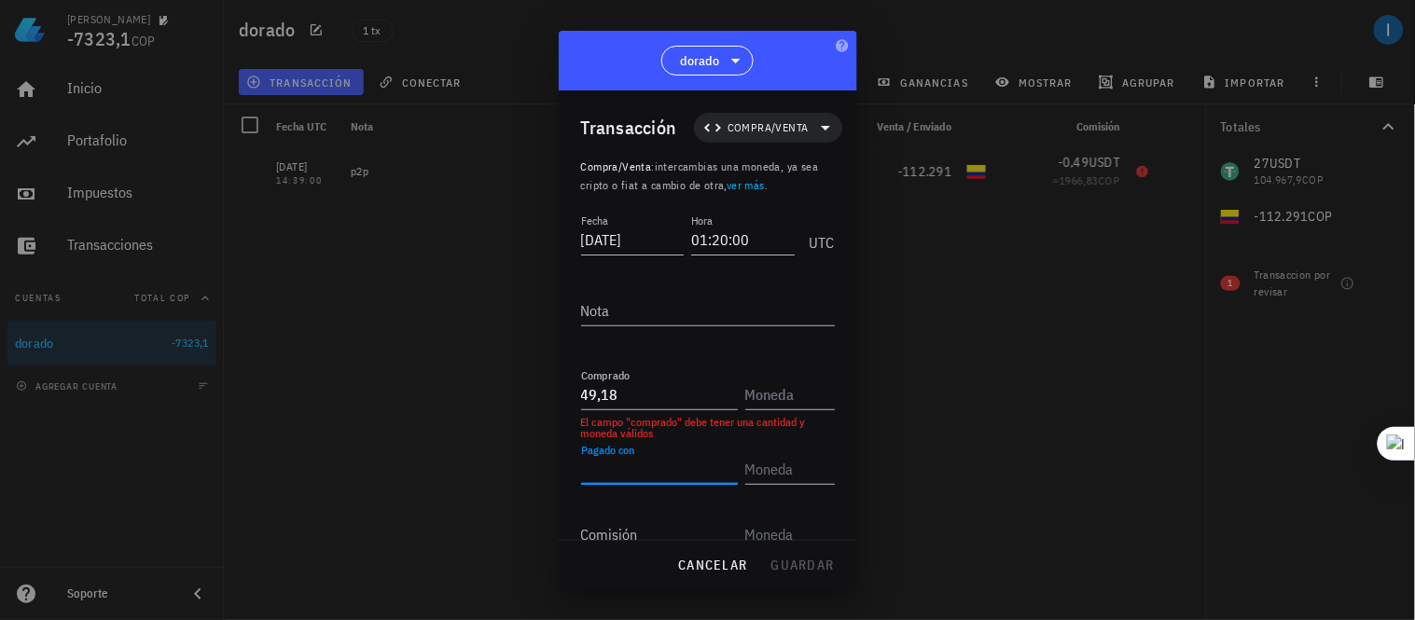
click at [648, 450] on div "Pagado con" at bounding box center [663, 463] width 164 height 41
click at [772, 384] on input "text" at bounding box center [788, 395] width 86 height 30
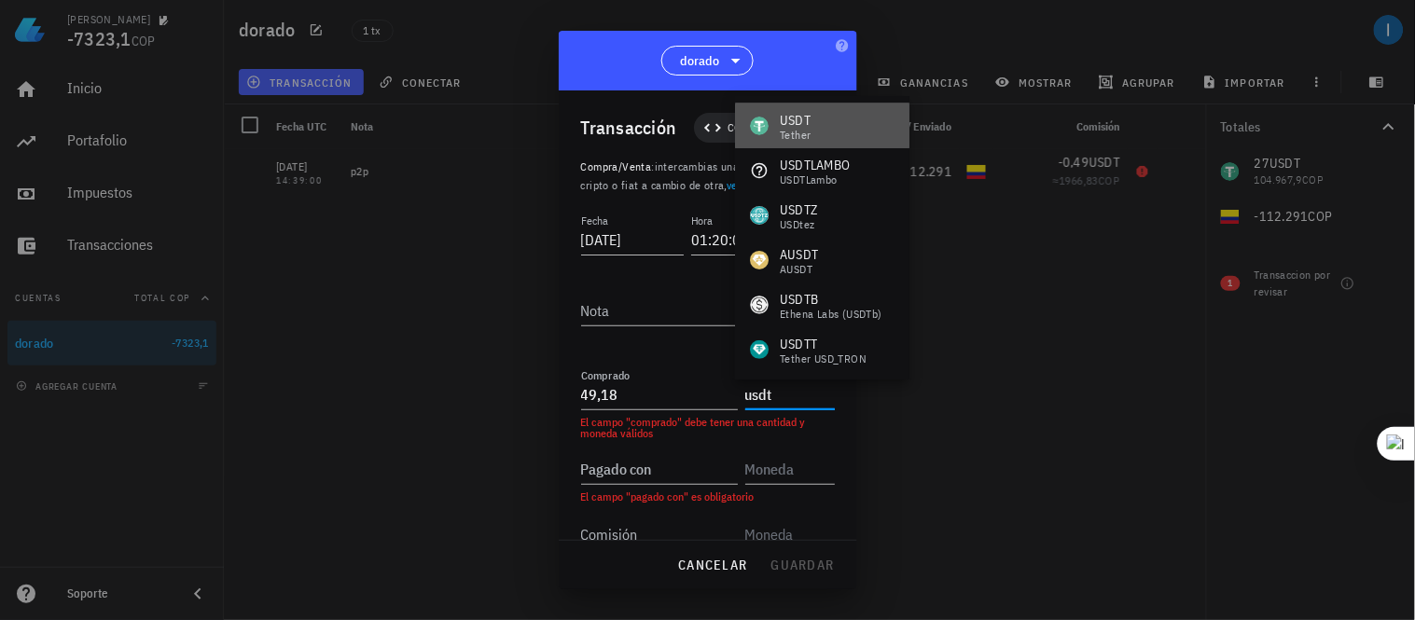
click at [812, 129] on div "USDT Tether" at bounding box center [822, 126] width 174 height 45
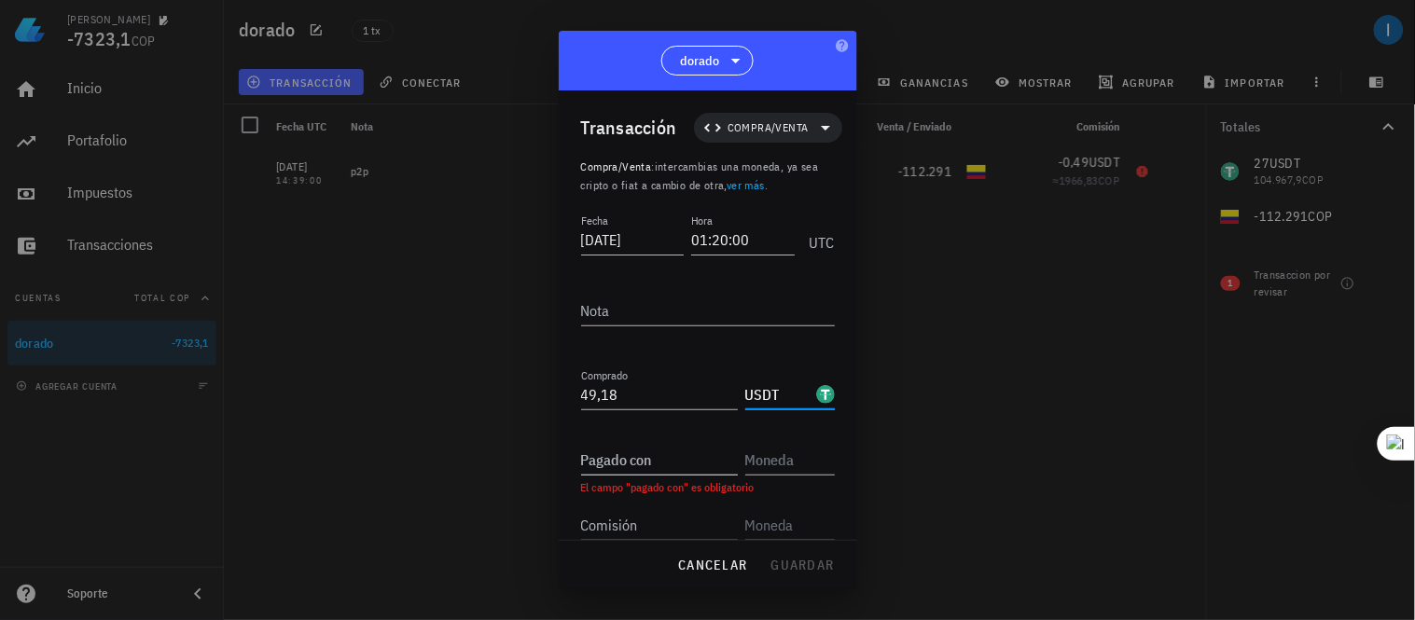
type input "USDT"
click at [625, 462] on input "Pagado con" at bounding box center [659, 460] width 157 height 30
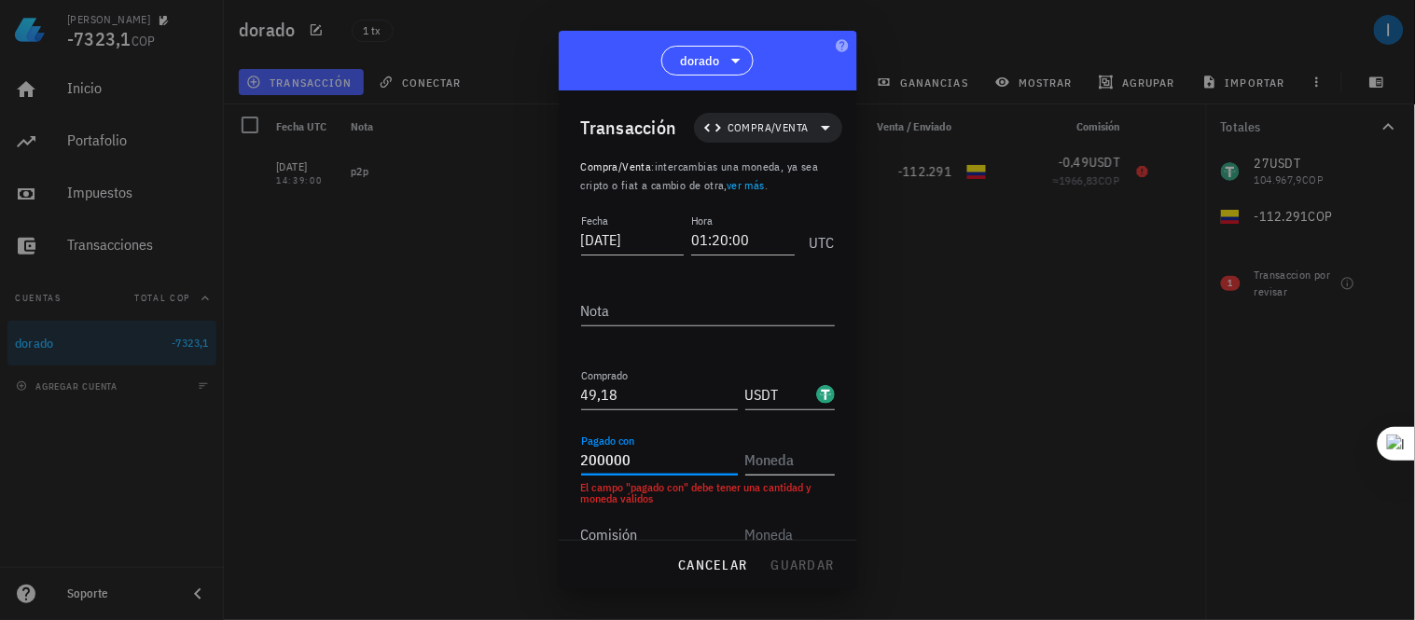
type input "200.000"
click at [789, 464] on input "text" at bounding box center [788, 460] width 86 height 30
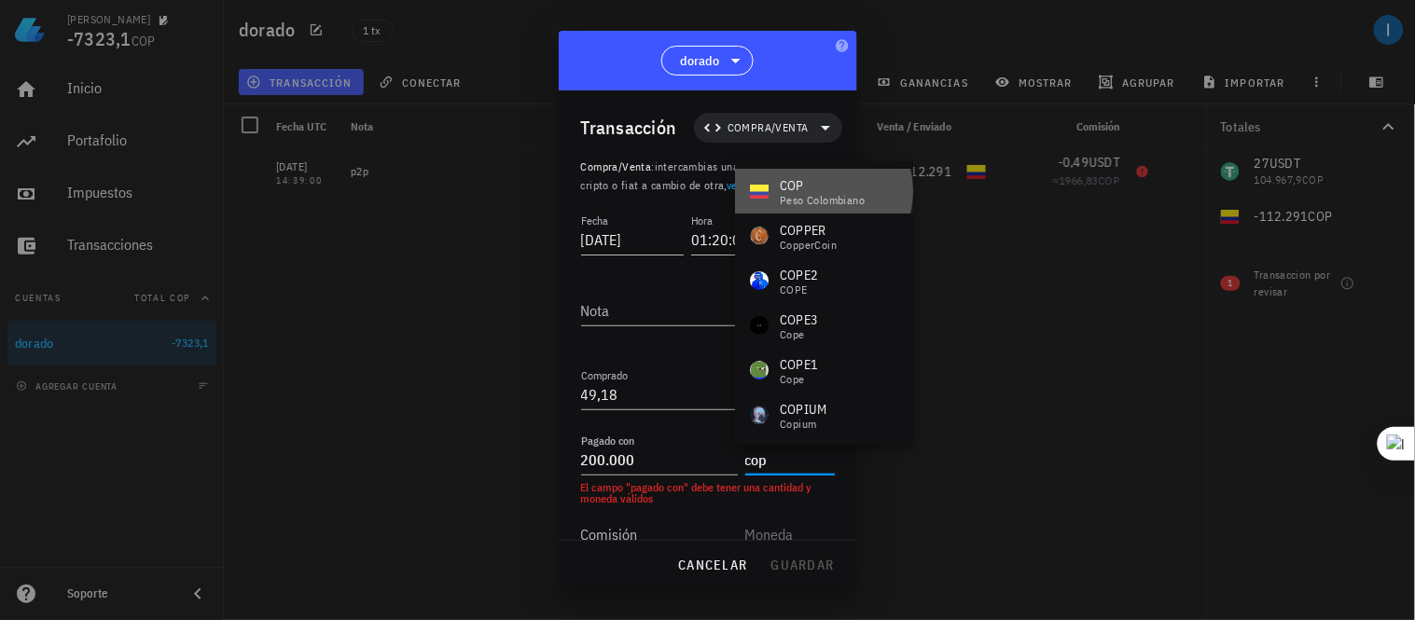
click at [823, 197] on div "peso colombiano" at bounding box center [822, 200] width 85 height 11
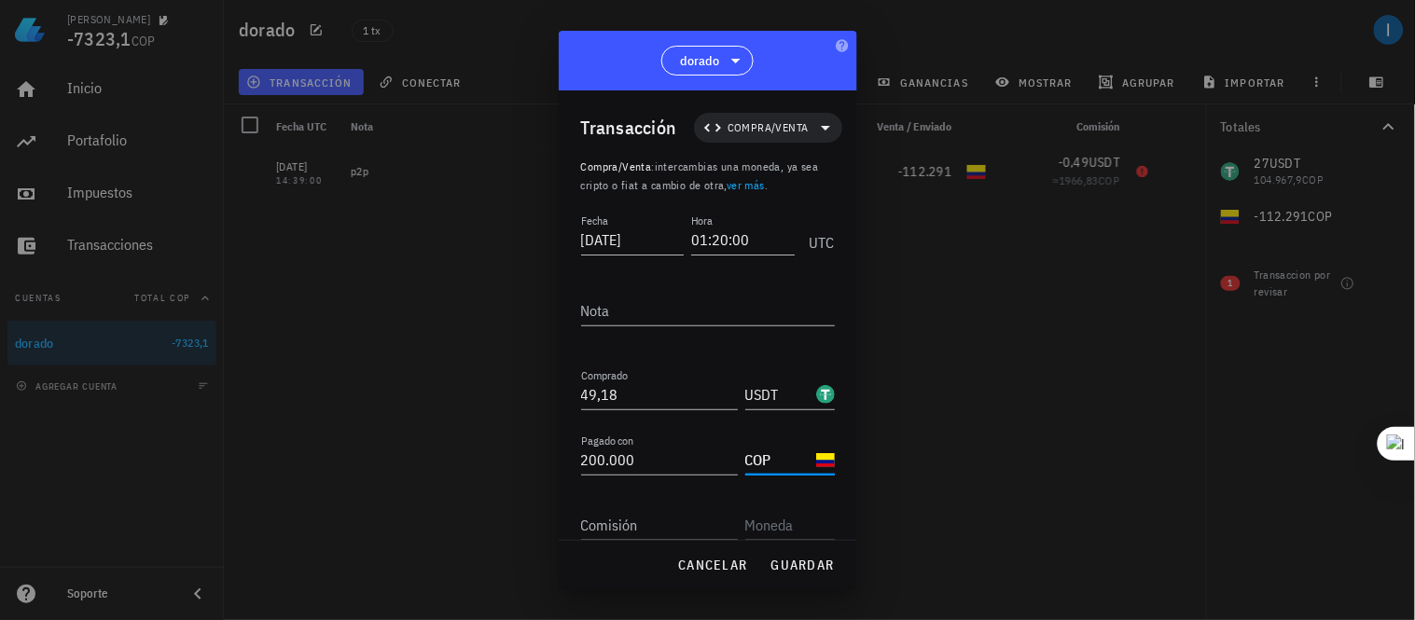
type input "COP"
click at [600, 516] on div "Comisión" at bounding box center [659, 525] width 157 height 30
type input "0,612"
click at [780, 525] on input "text" at bounding box center [788, 525] width 86 height 30
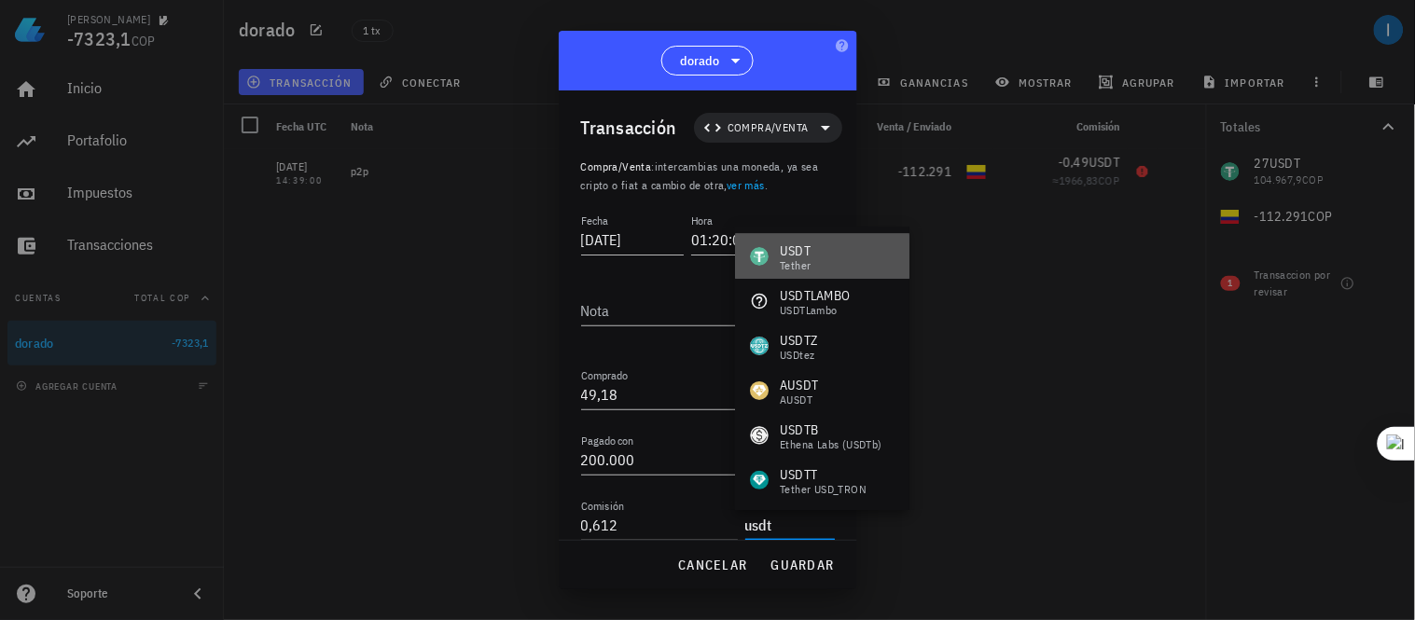
click at [816, 240] on div "USDT Tether" at bounding box center [822, 256] width 174 height 45
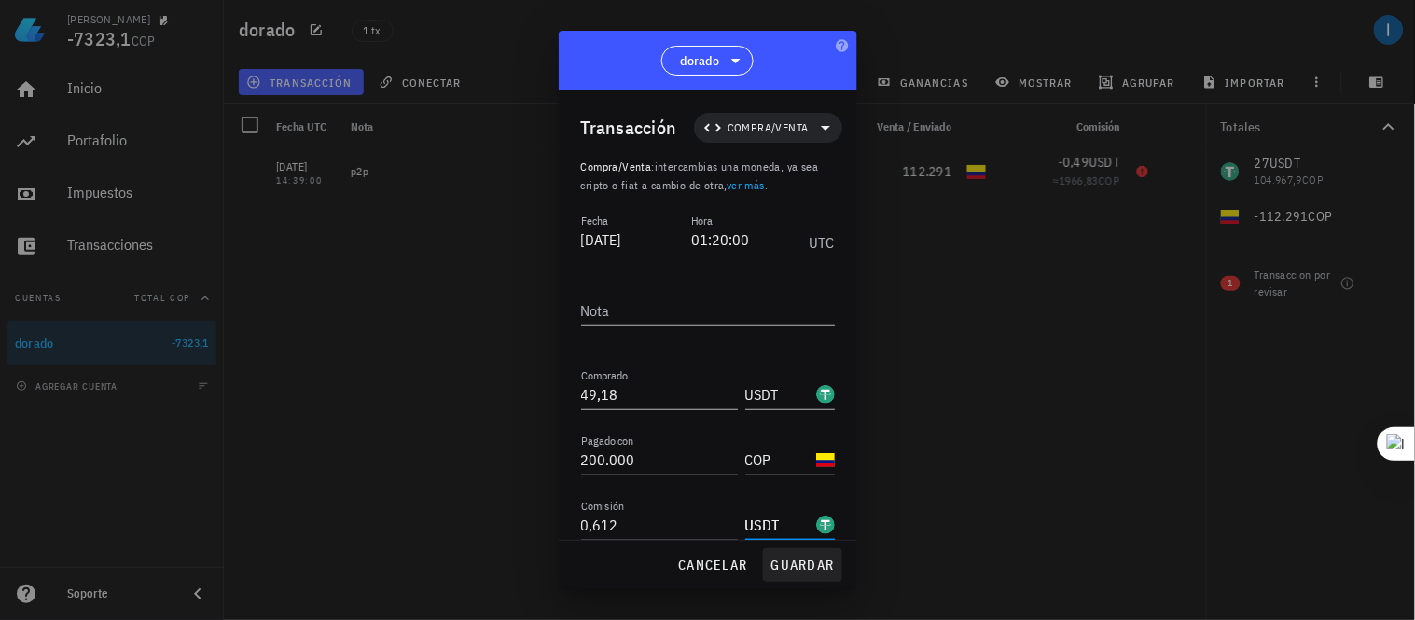
type input "USDT"
click at [803, 553] on button "guardar" at bounding box center [802, 565] width 79 height 34
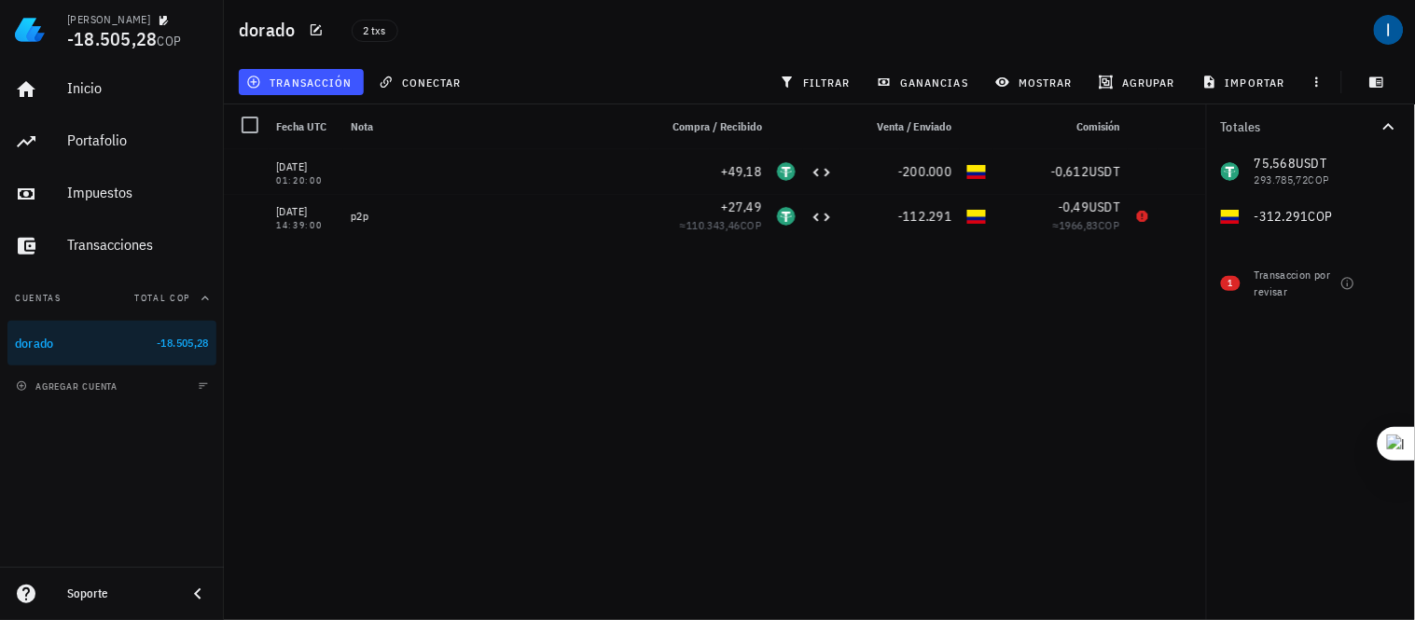
click at [1332, 187] on div "75,568 USDT 293.785,72 COP -312.291 COP" at bounding box center [1310, 194] width 209 height 90
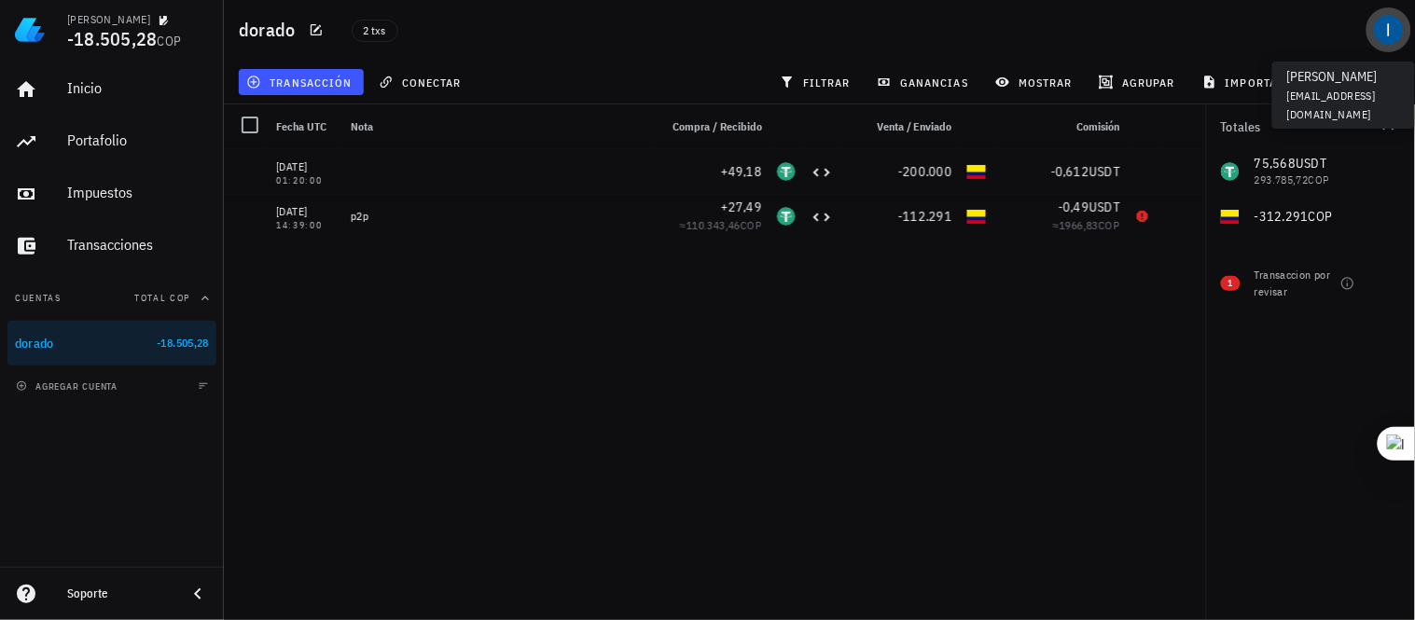
click at [1383, 33] on div "avatar" at bounding box center [1388, 30] width 30 height 30
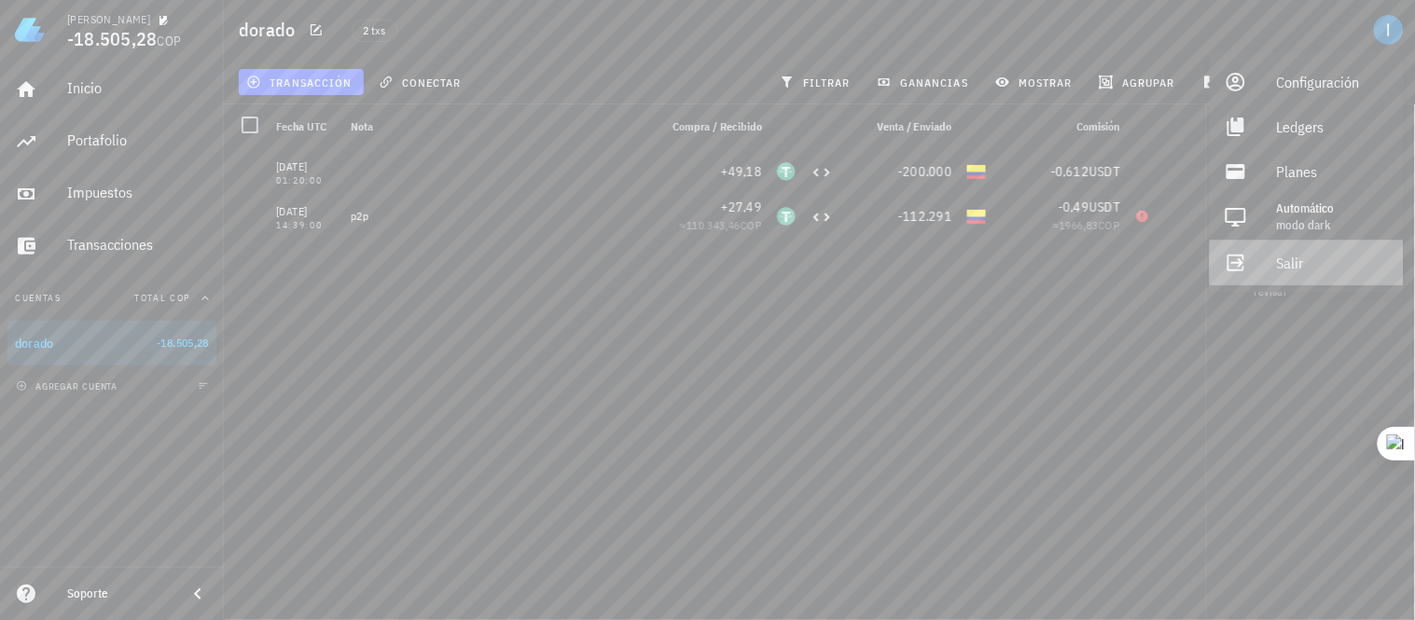
click at [1297, 255] on div "Salir" at bounding box center [1333, 262] width 112 height 37
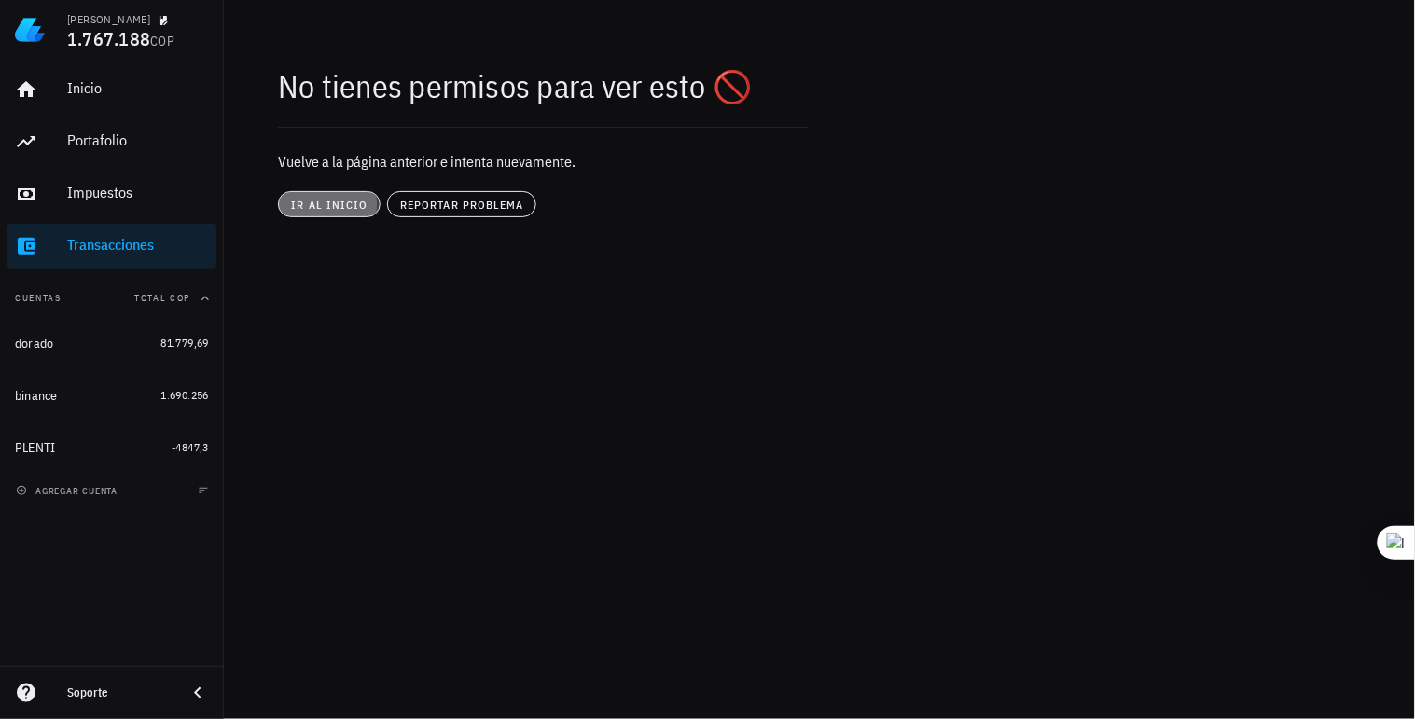
click at [332, 203] on span "ir al inicio" at bounding box center [328, 205] width 77 height 14
